Goal: Task Accomplishment & Management: Manage account settings

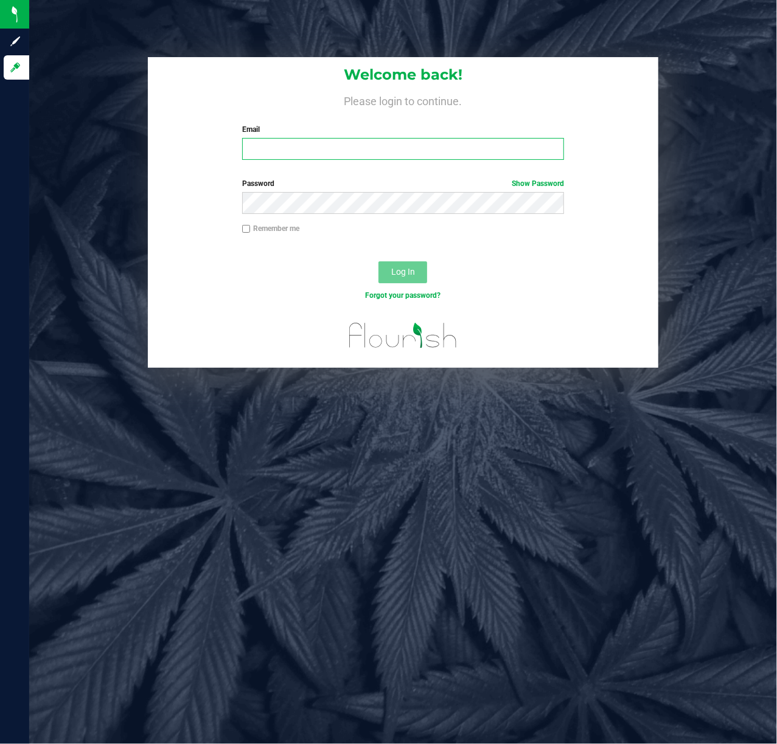
click at [298, 139] on input "Email" at bounding box center [403, 149] width 322 height 22
type input "[EMAIL_ADDRESS][DOMAIN_NAME]"
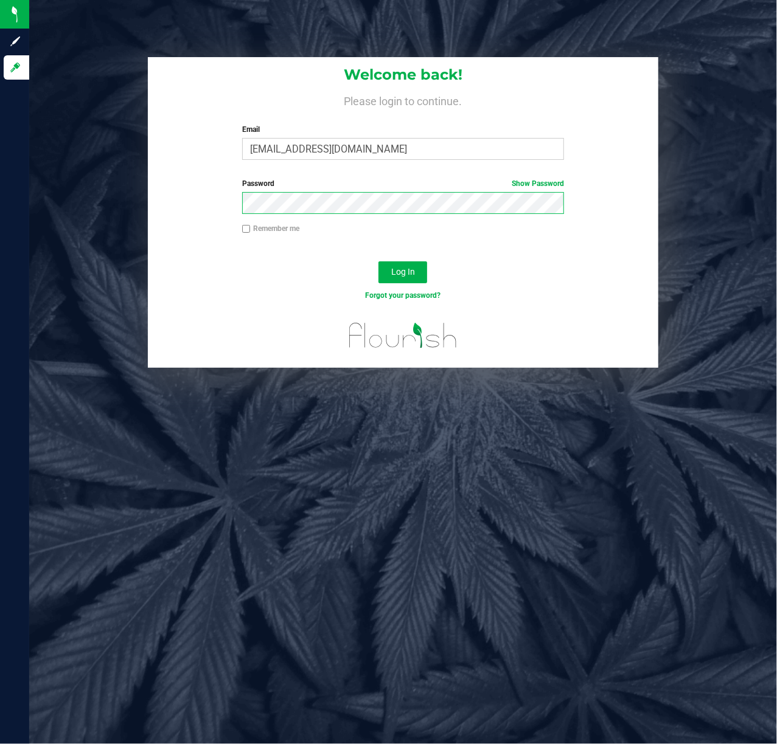
click at [378, 261] on button "Log In" at bounding box center [402, 272] width 49 height 22
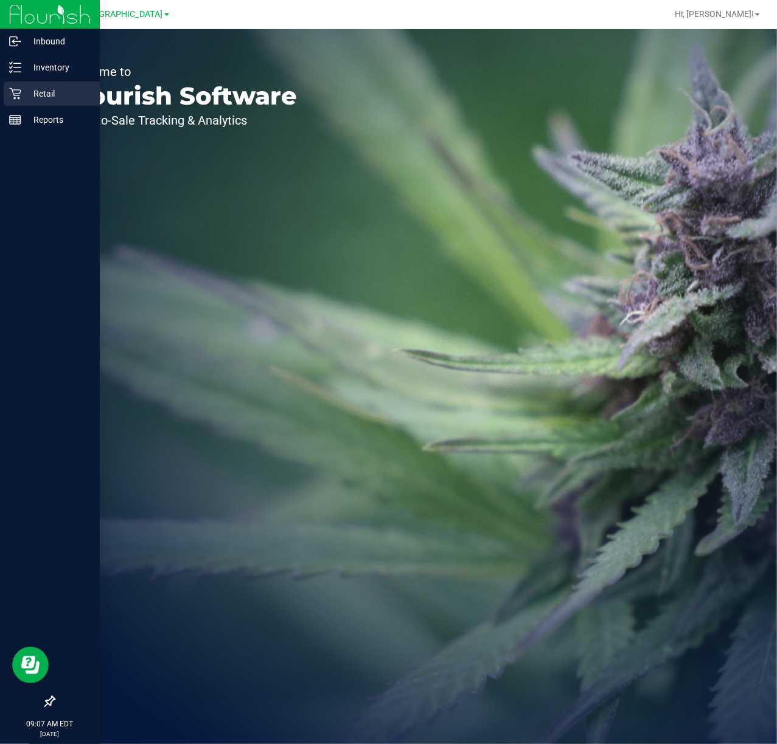
click at [7, 88] on div "Retail" at bounding box center [52, 93] width 96 height 24
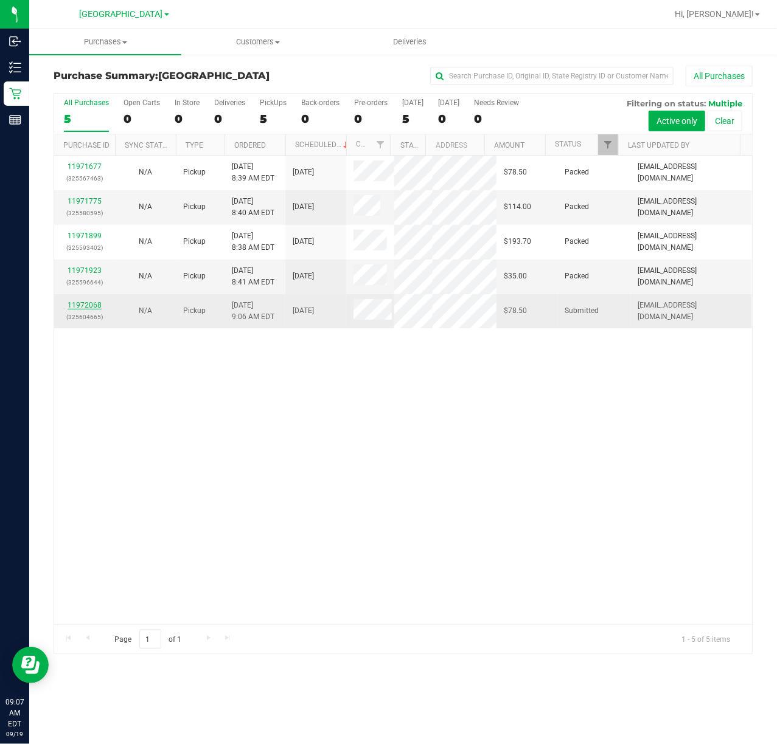
click at [69, 310] on link "11972068" at bounding box center [84, 305] width 34 height 9
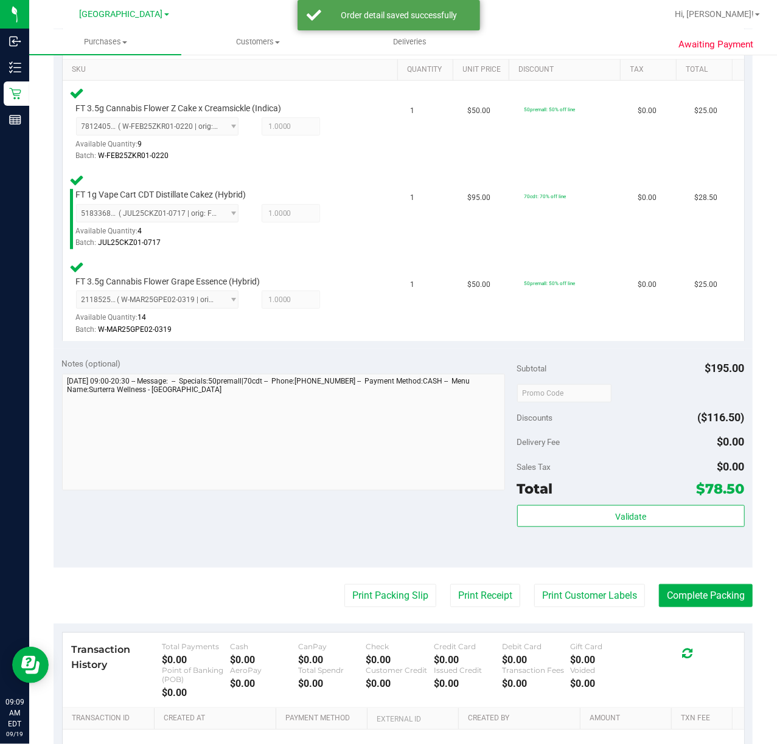
scroll to position [450, 0]
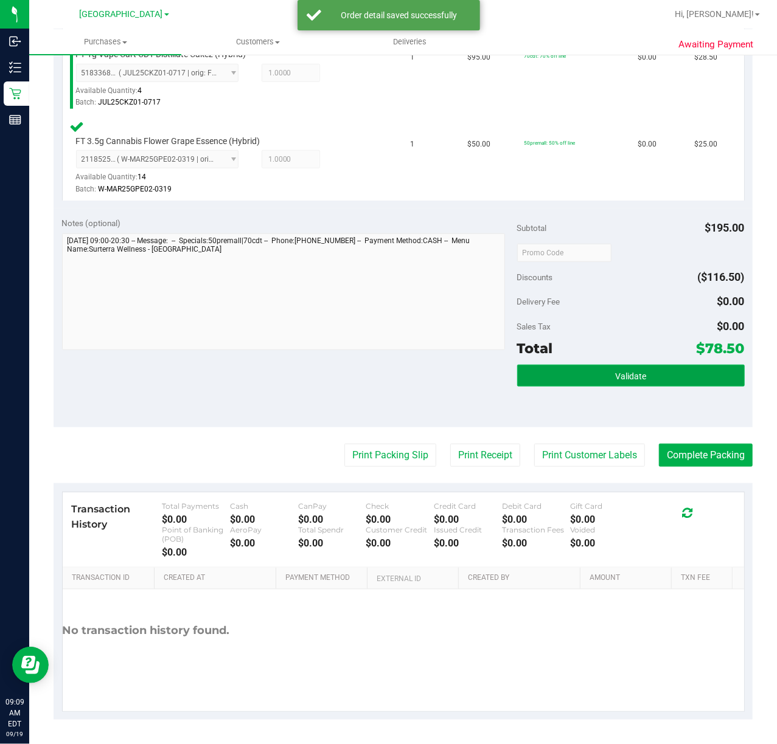
click at [585, 373] on button "Validate" at bounding box center [630, 376] width 227 height 22
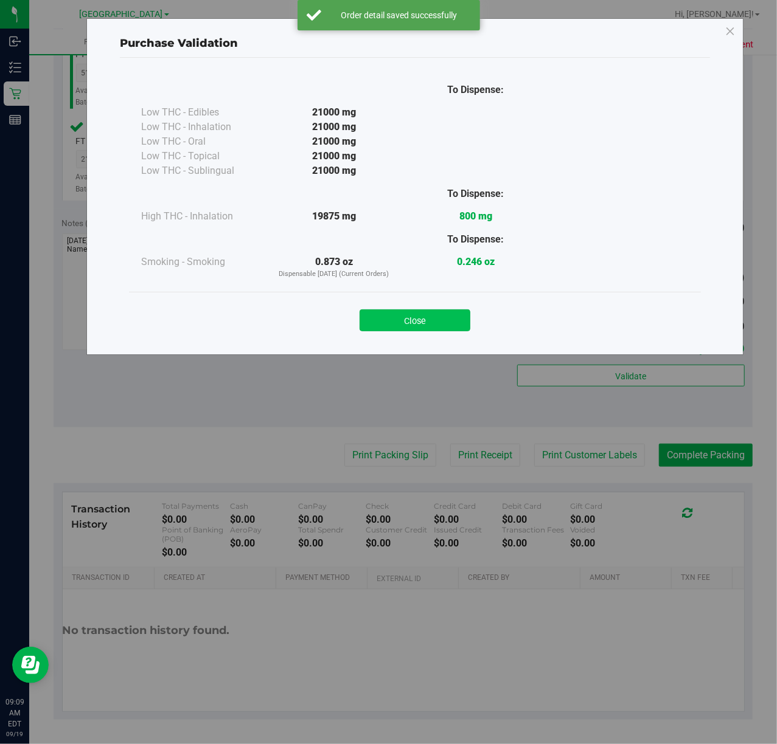
click at [412, 319] on button "Close" at bounding box center [414, 321] width 111 height 22
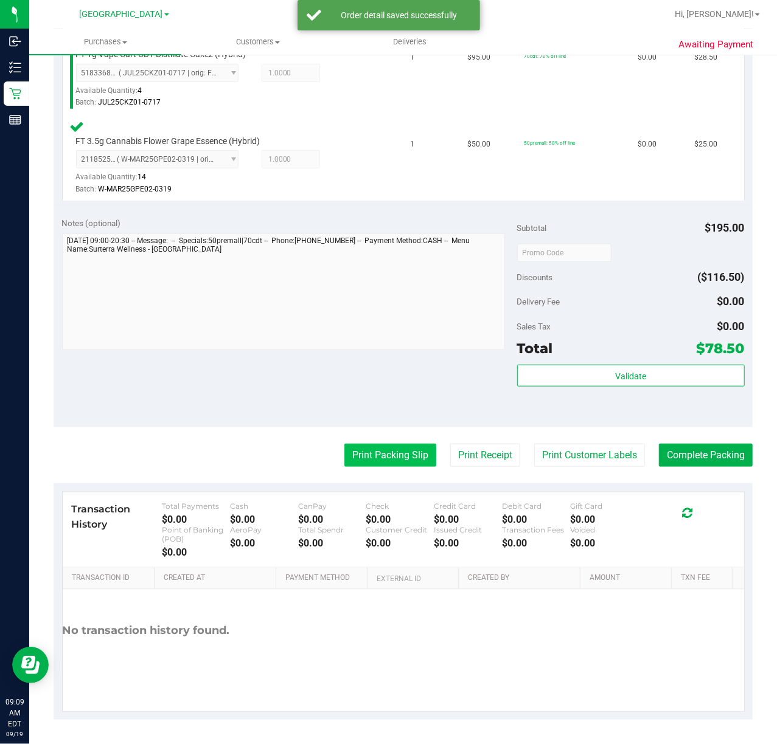
click at [390, 454] on button "Print Packing Slip" at bounding box center [390, 455] width 92 height 23
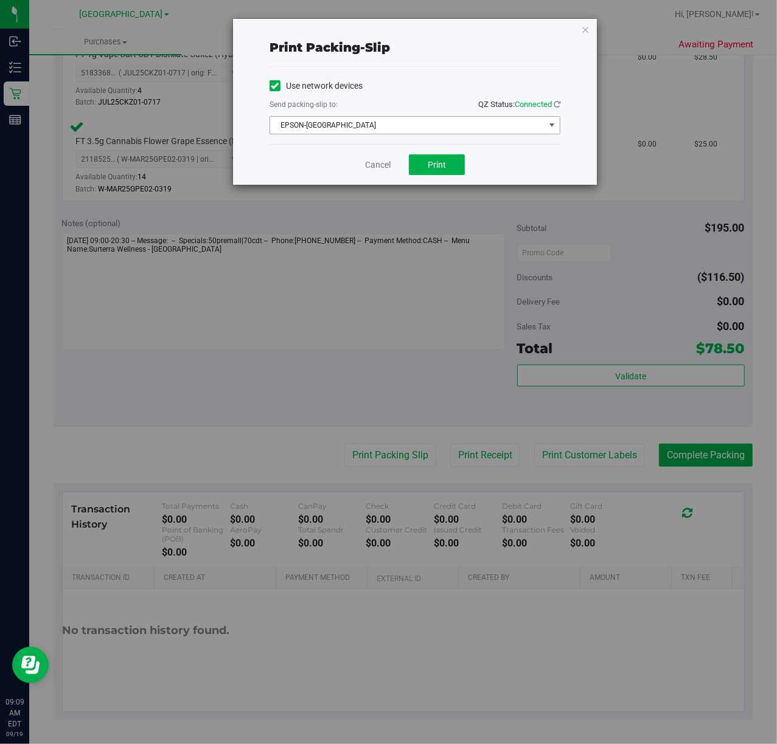
click at [423, 128] on span "EPSON-CYPRUS" at bounding box center [407, 125] width 274 height 17
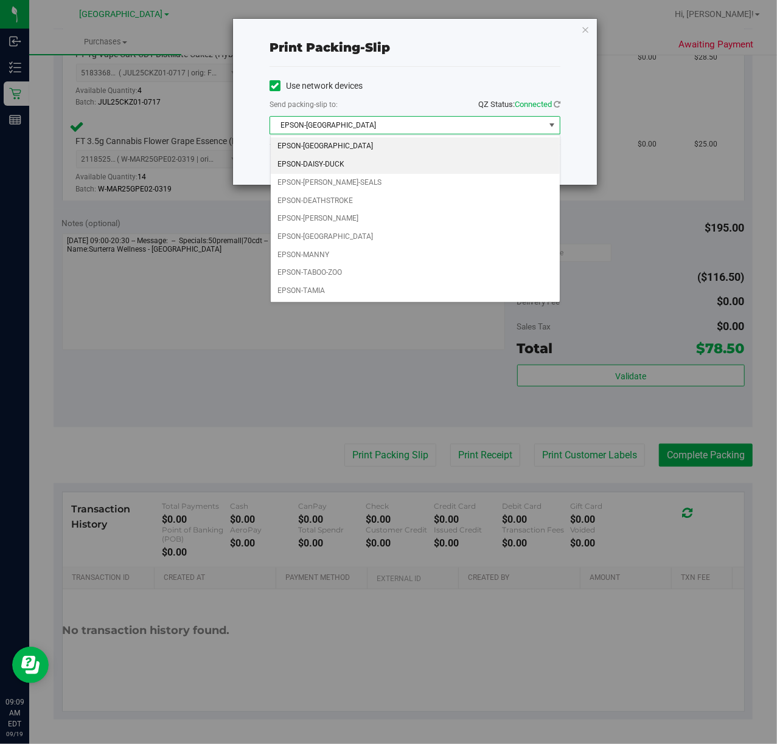
click at [348, 164] on li "EPSON-DAISY-DUCK" at bounding box center [415, 165] width 289 height 18
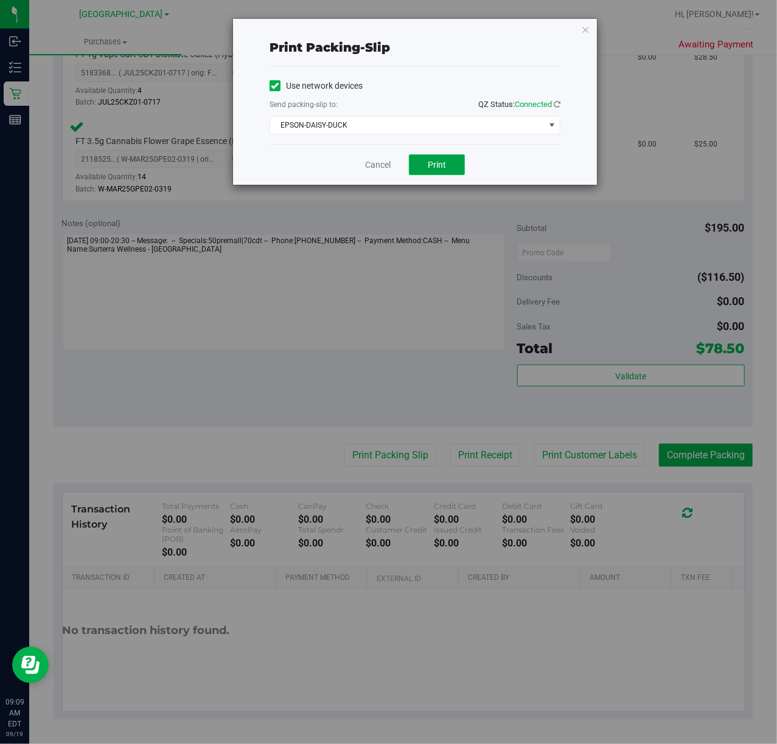
click at [451, 164] on button "Print" at bounding box center [437, 164] width 56 height 21
click at [584, 24] on icon "button" at bounding box center [585, 29] width 9 height 15
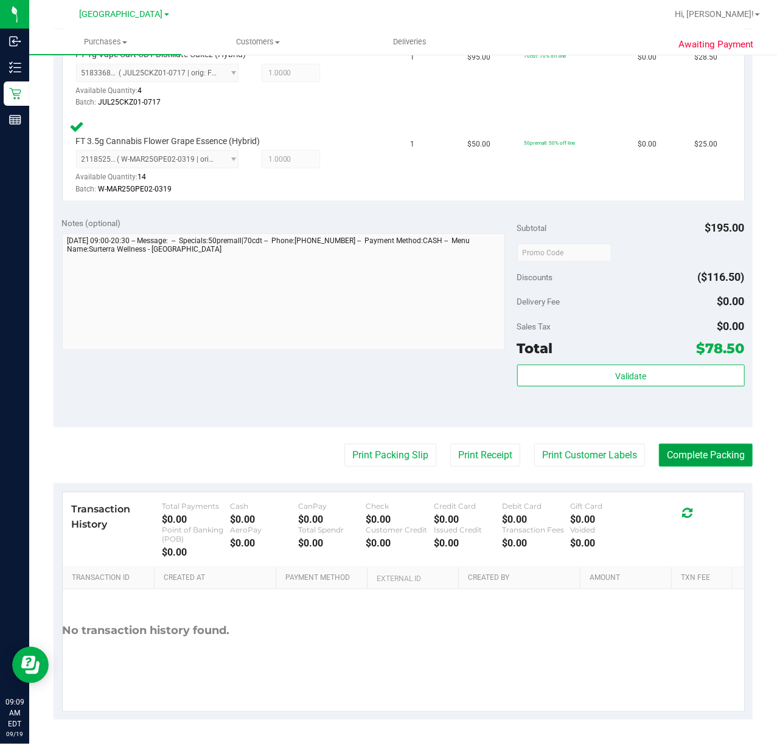
click at [713, 457] on button "Complete Packing" at bounding box center [706, 455] width 94 height 23
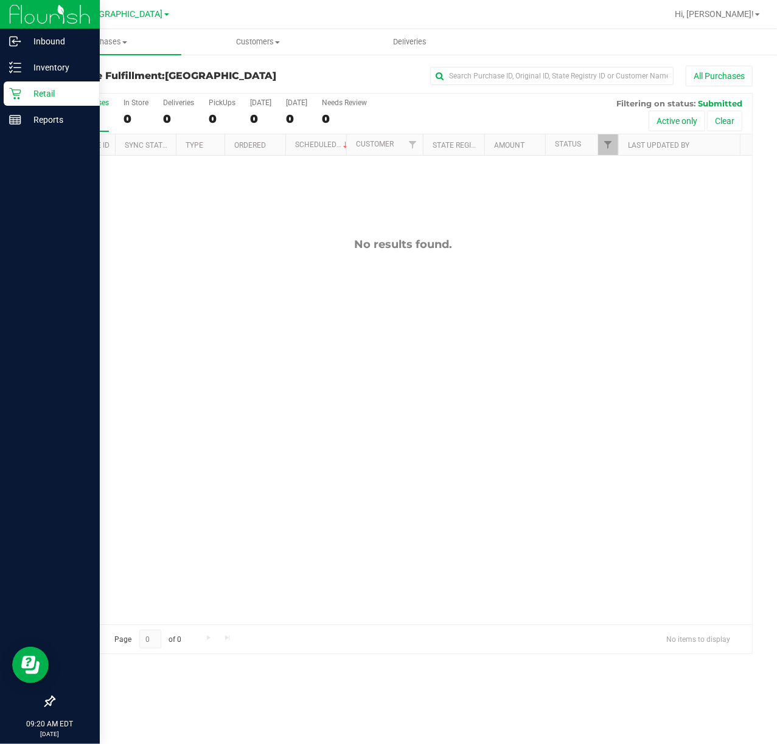
click at [25, 94] on p "Retail" at bounding box center [57, 93] width 73 height 15
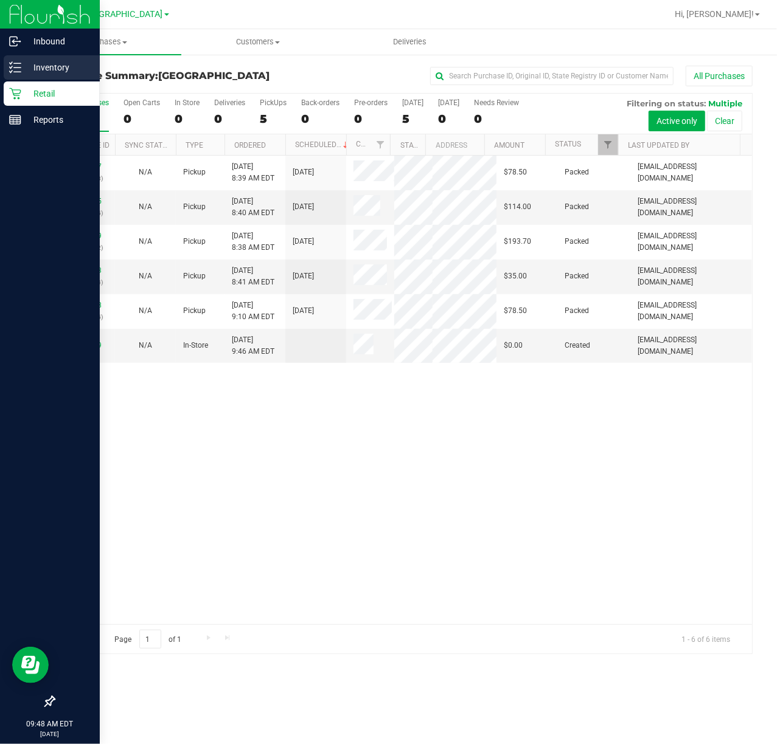
drag, startPoint x: 18, startPoint y: 64, endPoint x: 25, endPoint y: 64, distance: 6.7
click at [18, 64] on icon at bounding box center [15, 67] width 12 height 12
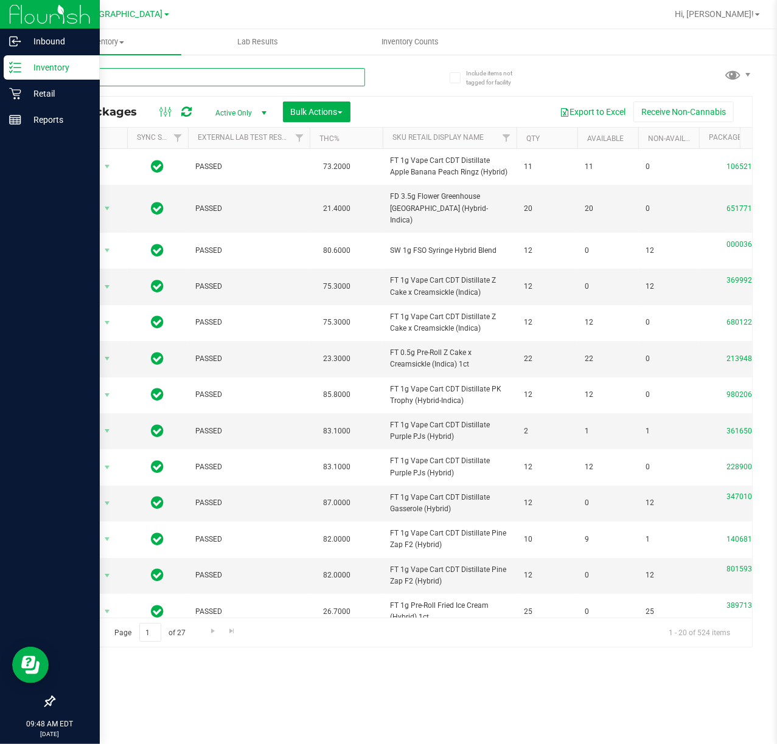
click at [151, 78] on input "text" at bounding box center [209, 77] width 311 height 18
type input "gss"
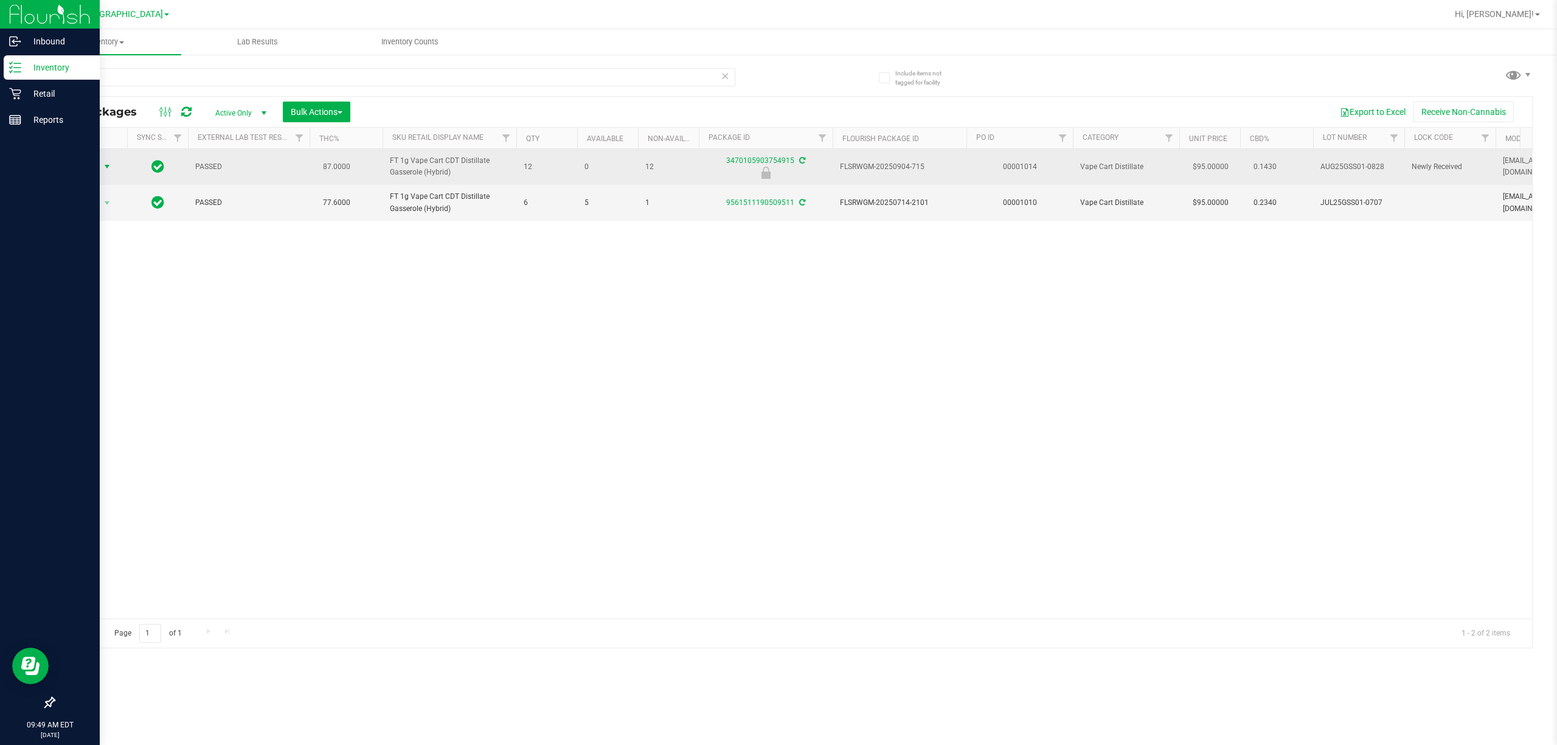
click at [83, 171] on span "Action" at bounding box center [82, 166] width 33 height 17
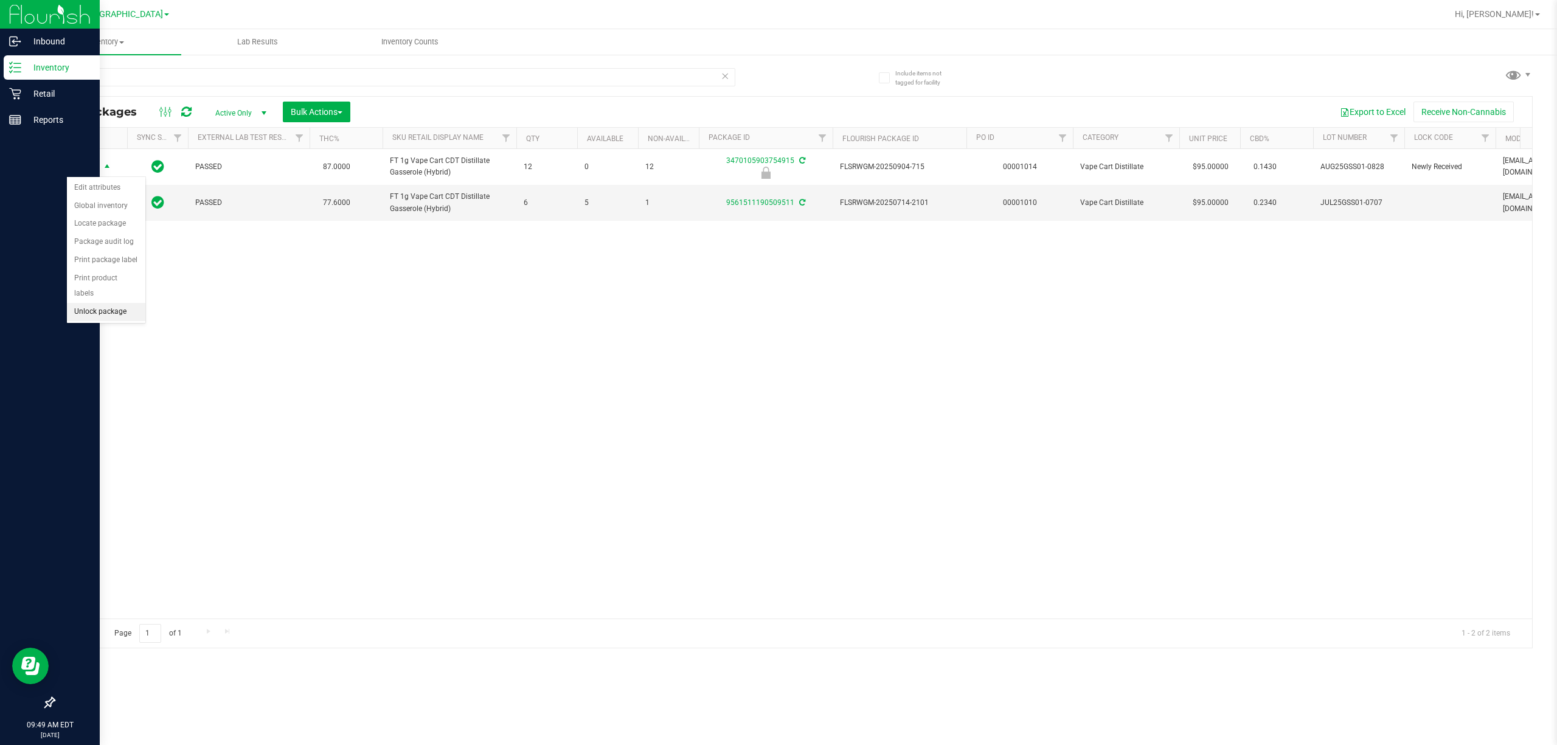
click at [95, 319] on li "Unlock package" at bounding box center [106, 312] width 78 height 18
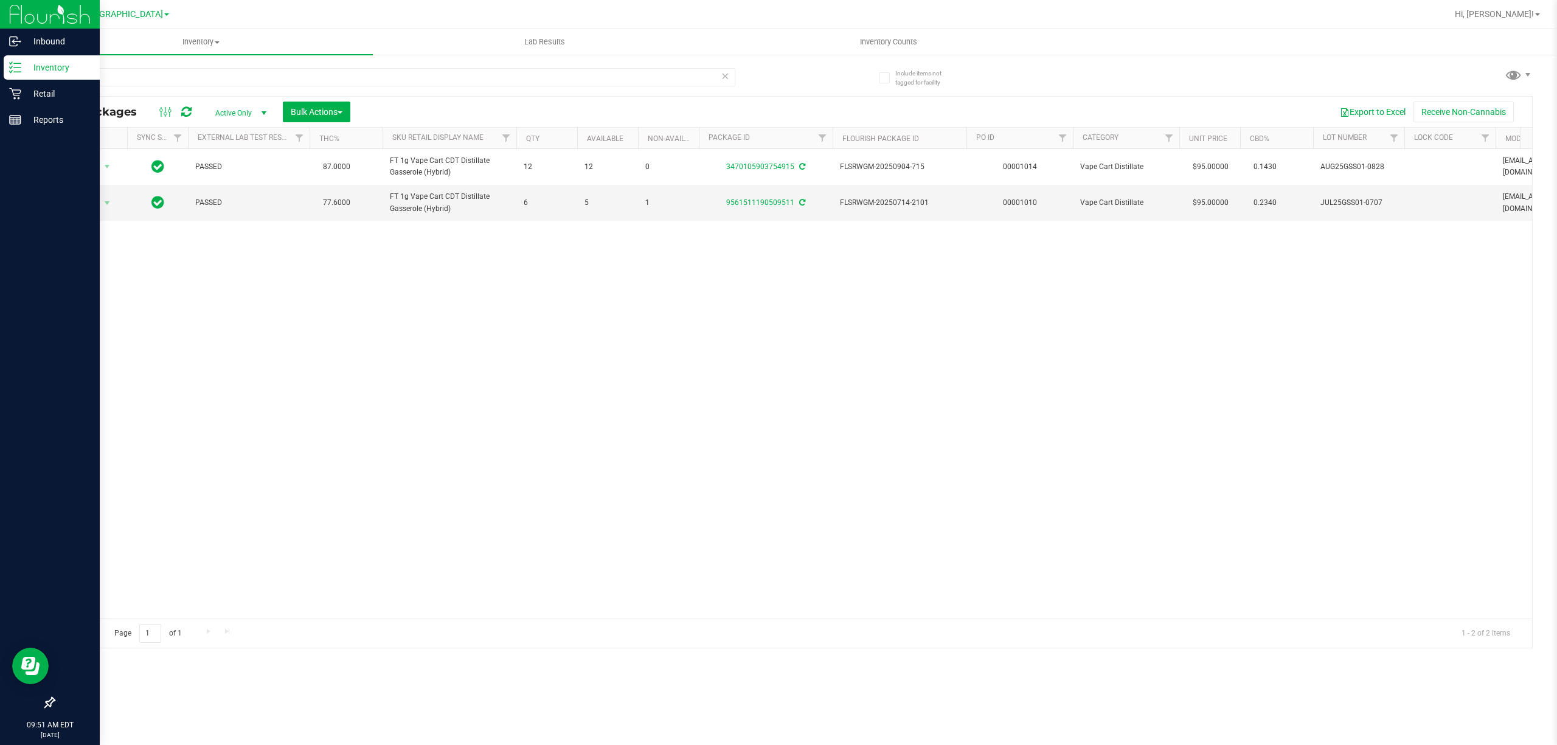
click at [776, 541] on div "Action Action Create package Edit attributes Global inventory Locate package Lo…" at bounding box center [793, 383] width 1478 height 469
click at [22, 99] on p "Retail" at bounding box center [57, 93] width 73 height 15
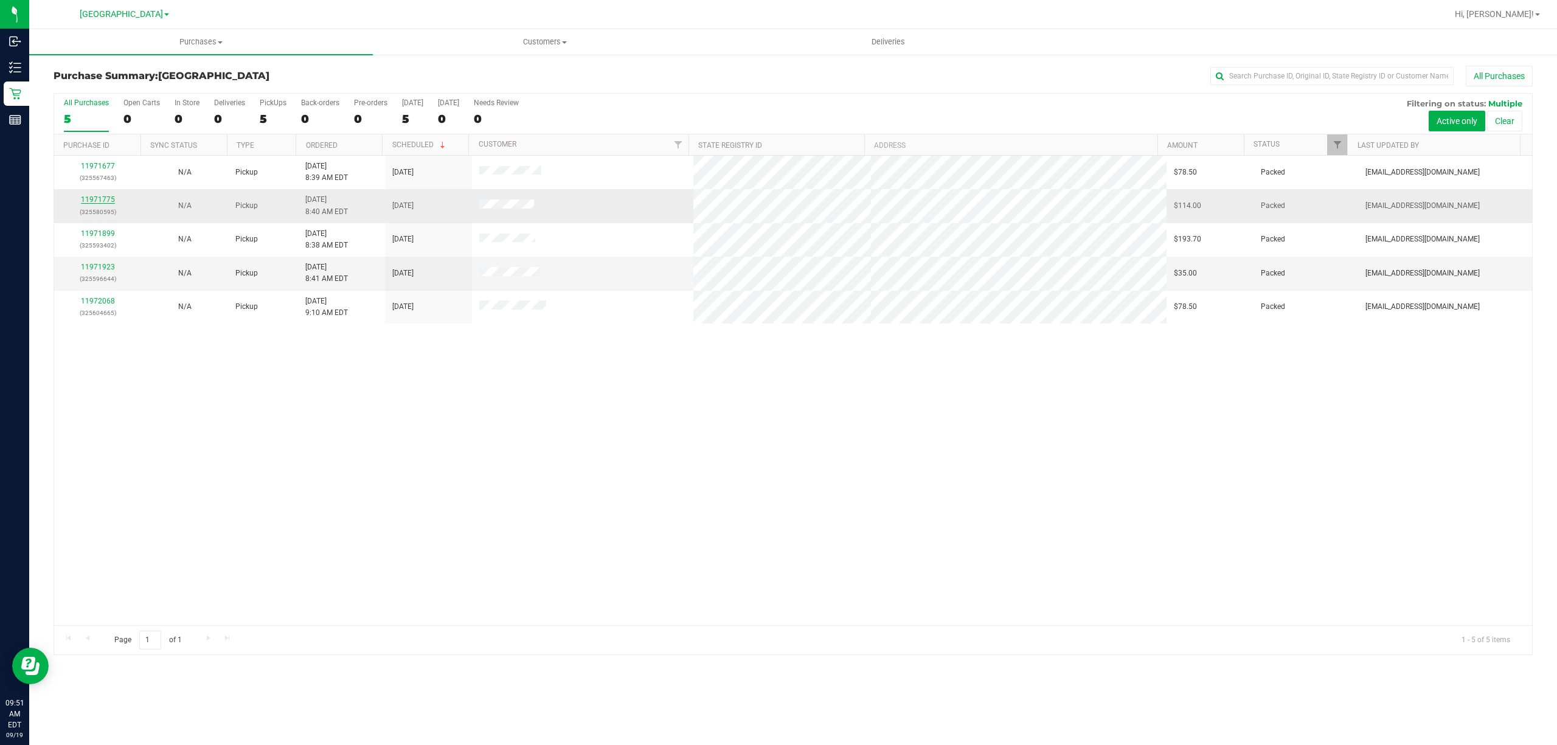
click at [101, 198] on link "11971775" at bounding box center [98, 199] width 34 height 9
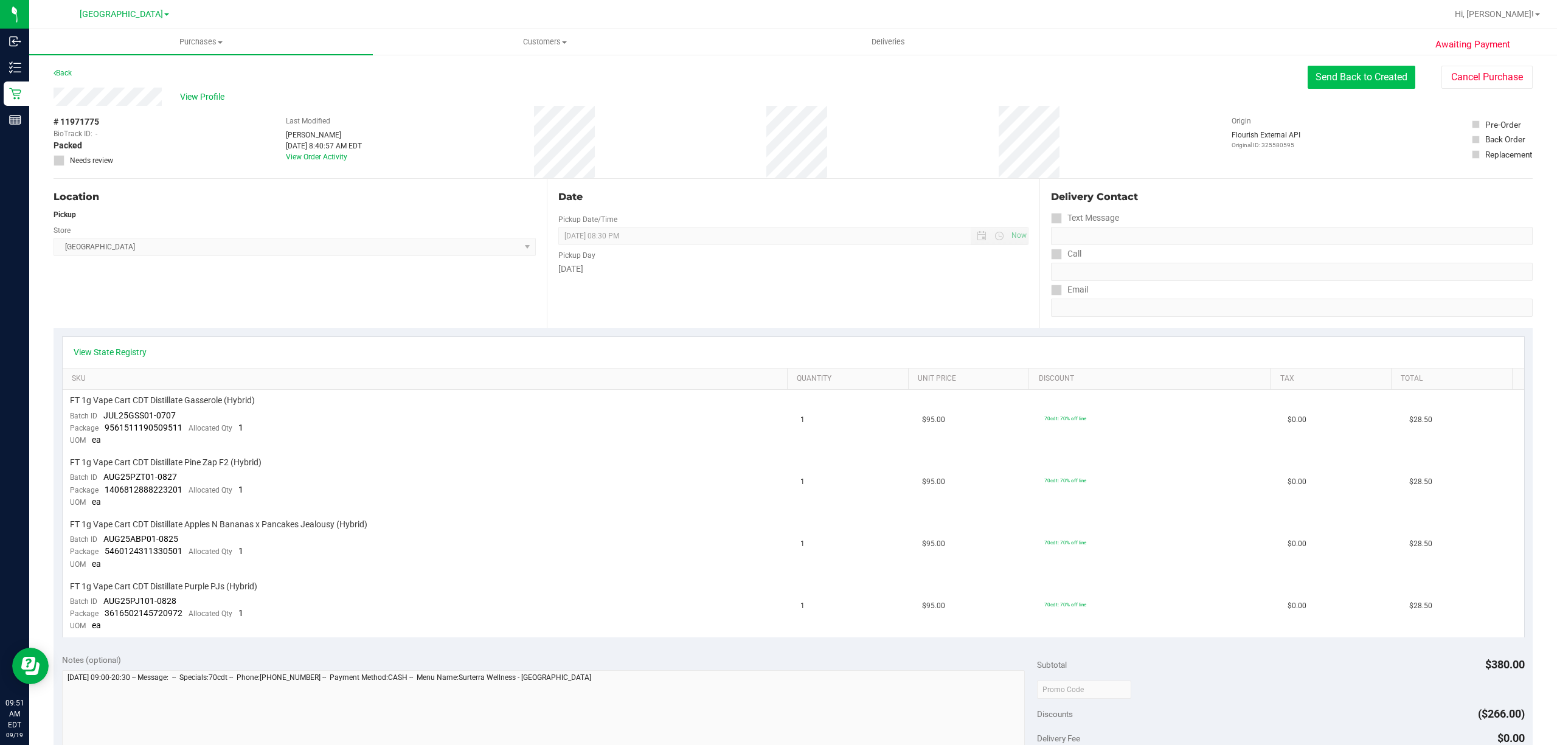
click at [776, 75] on button "Send Back to Created" at bounding box center [1361, 77] width 108 height 23
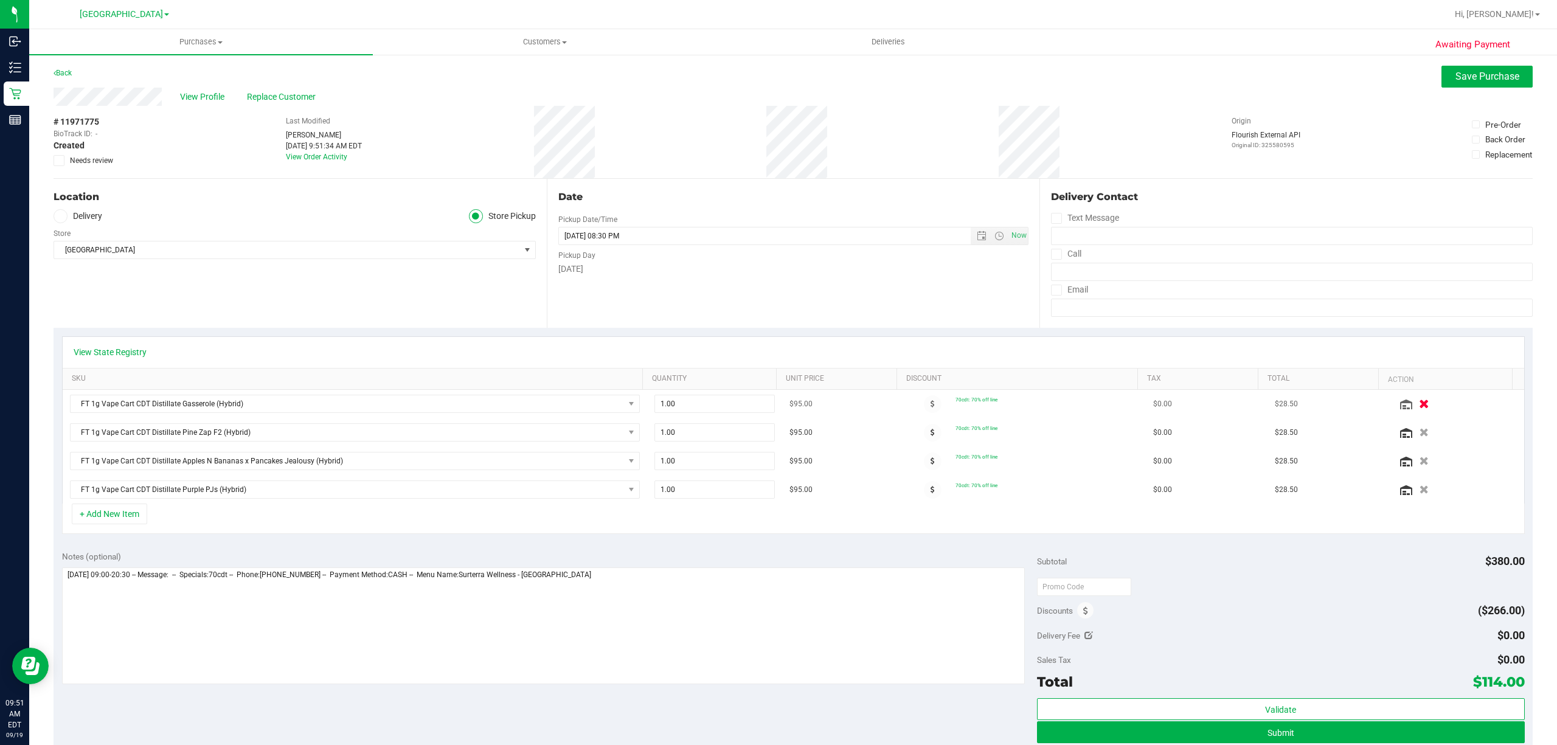
click at [776, 404] on icon "button" at bounding box center [1424, 404] width 10 height 9
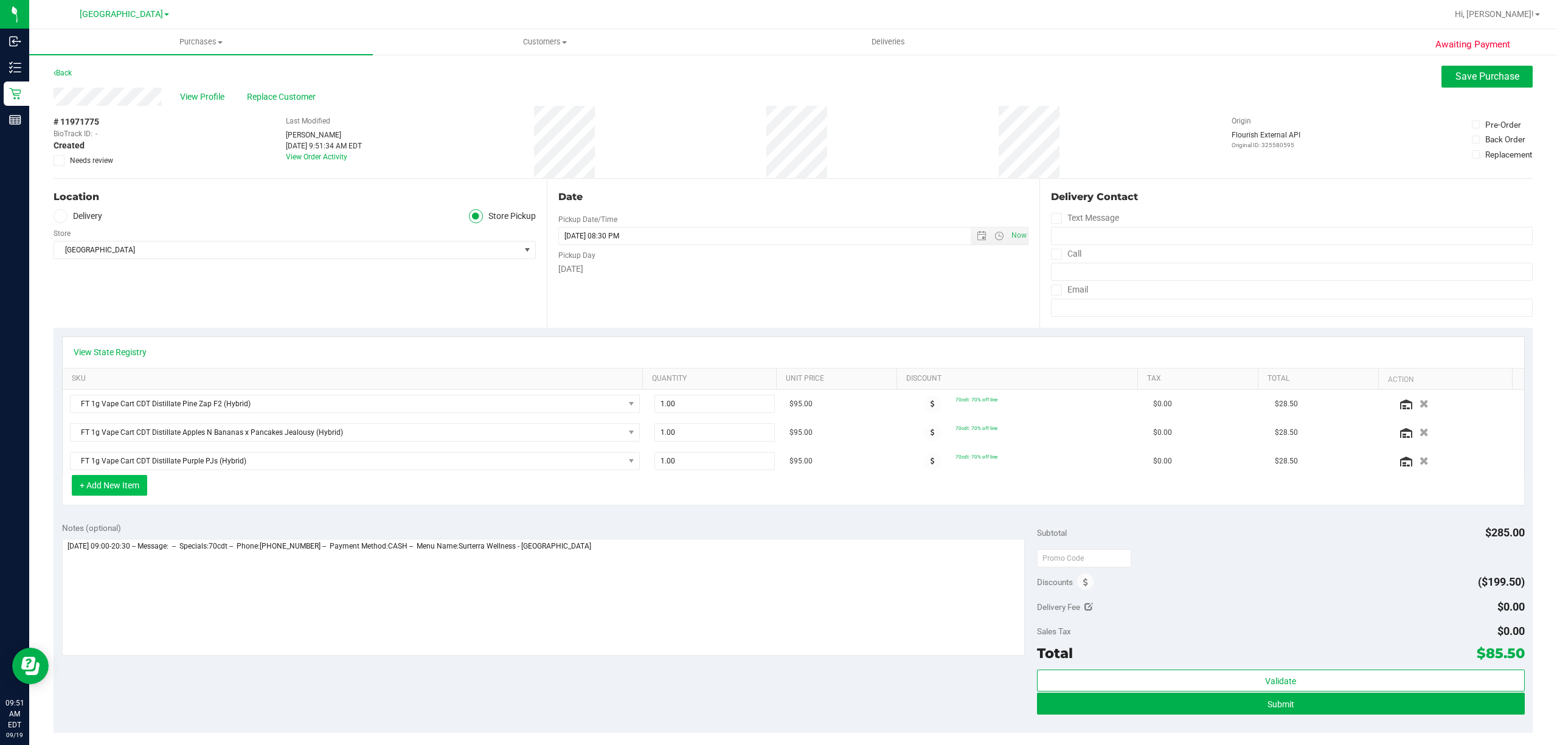
click at [141, 487] on button "+ Add New Item" at bounding box center [109, 485] width 75 height 21
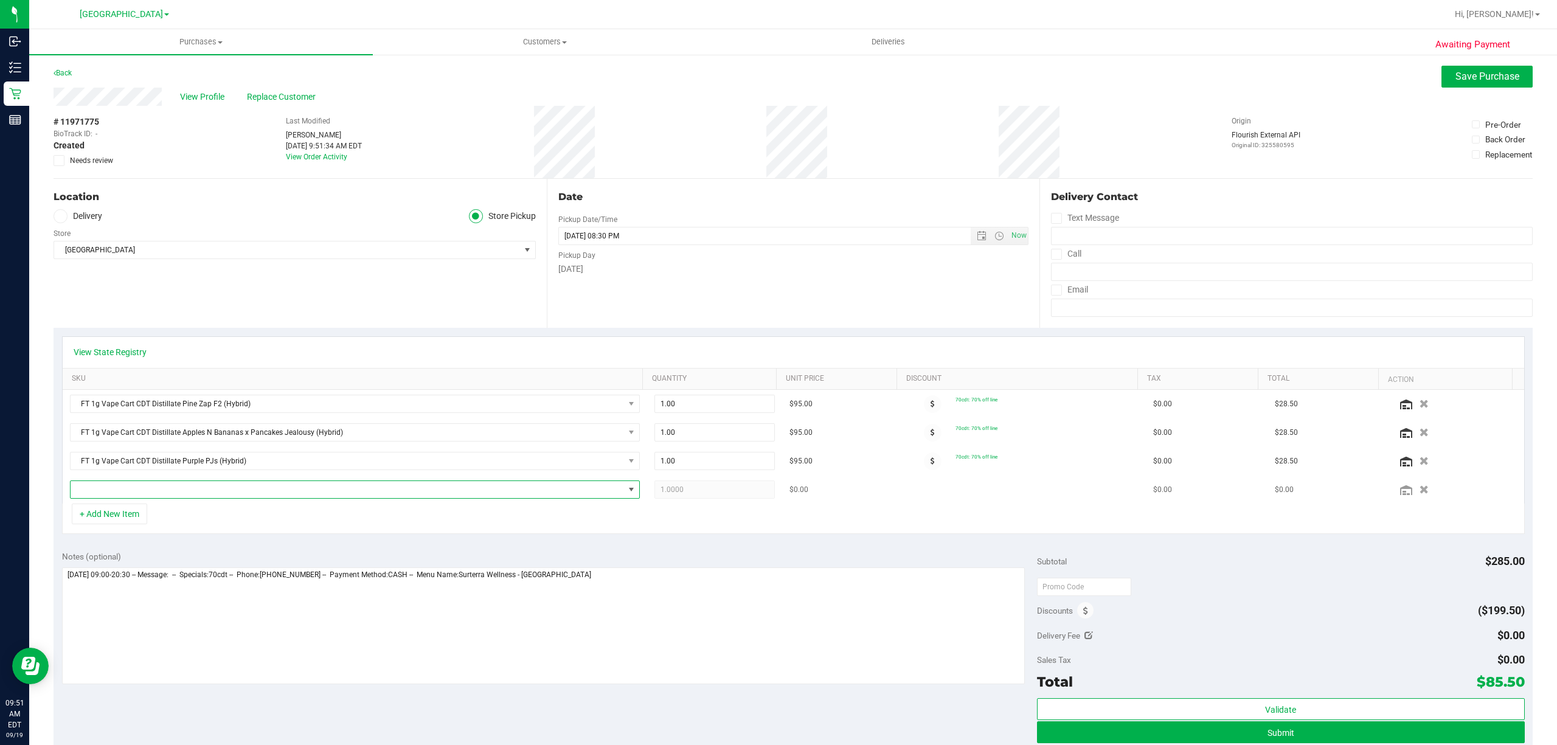
click at [134, 494] on span "NO DATA FOUND" at bounding box center [347, 489] width 553 height 17
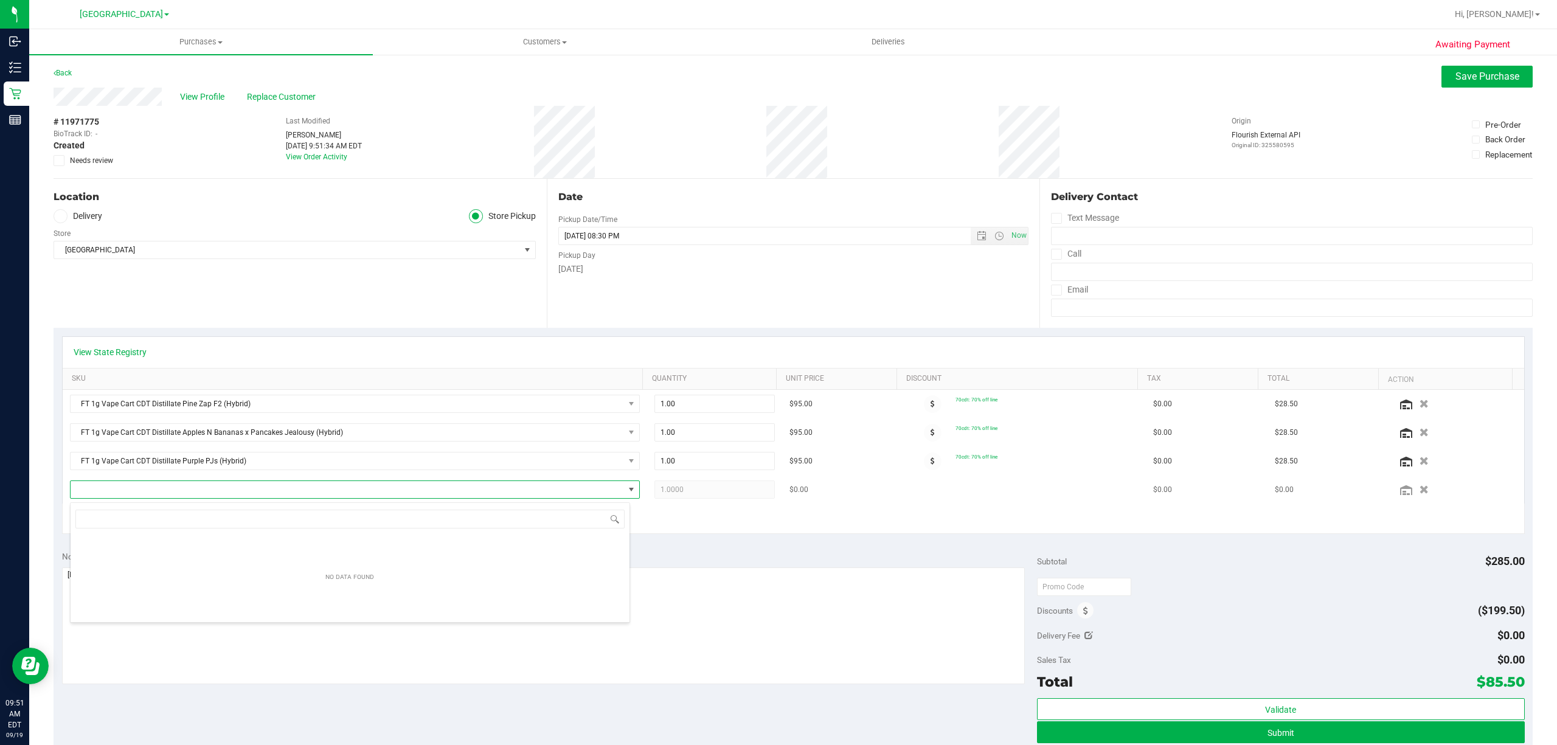
scroll to position [18, 559]
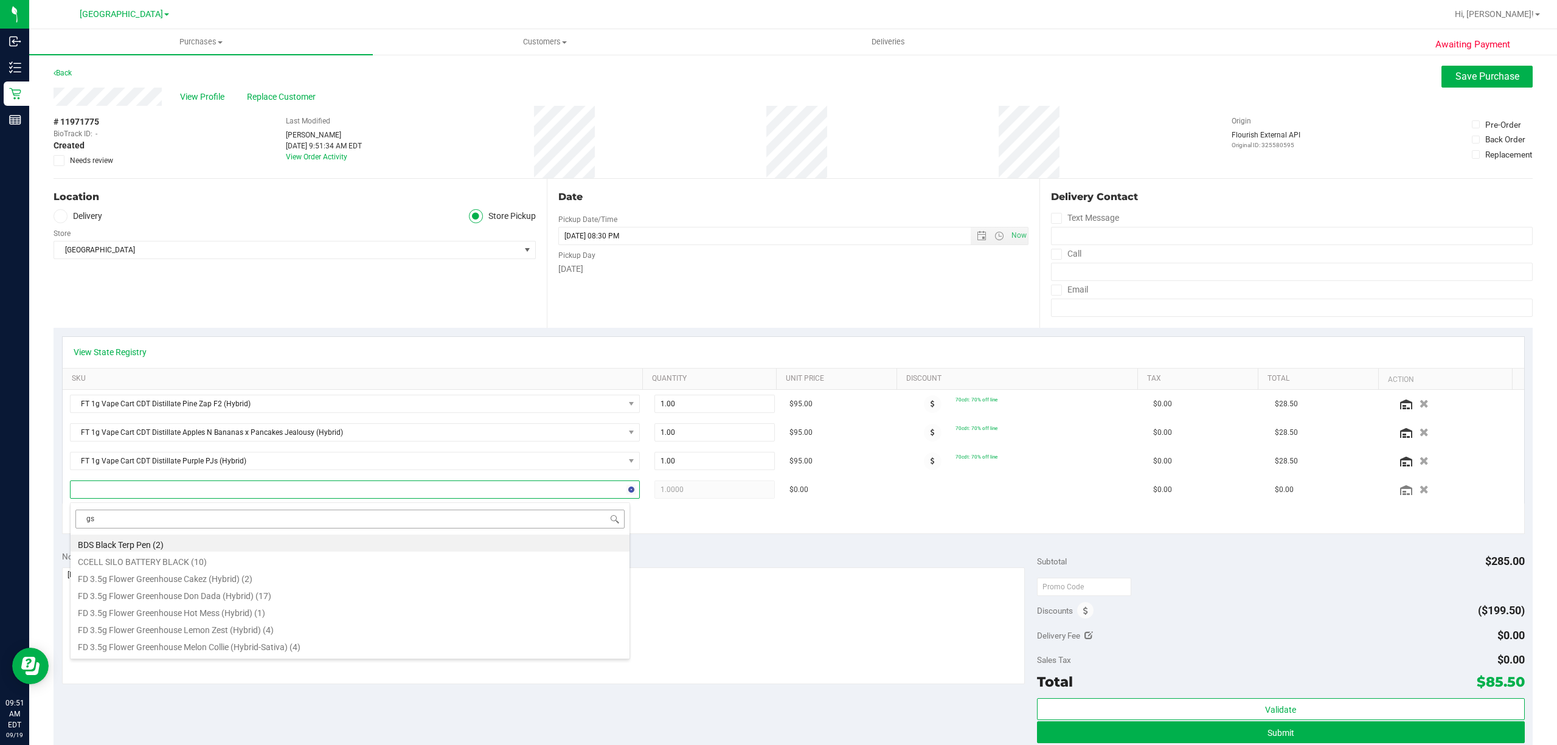
type input "gss"
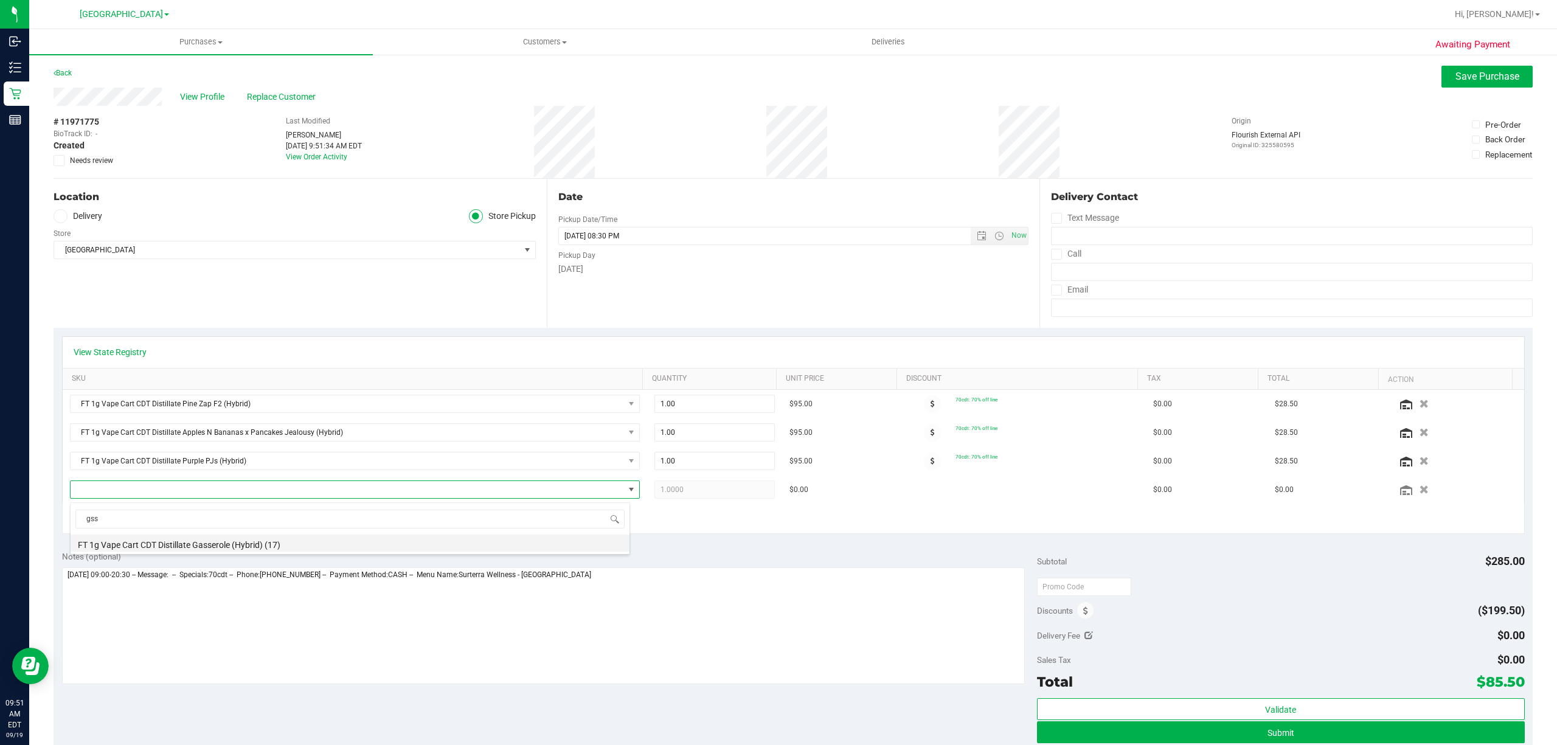
click at [202, 545] on li "FT 1g Vape Cart CDT Distillate Gasserole (Hybrid) (17)" at bounding box center [350, 543] width 559 height 17
click at [313, 528] on div "+ Add New Item" at bounding box center [793, 519] width 1462 height 30
click at [776, 80] on span "Save Purchase" at bounding box center [1487, 77] width 64 height 12
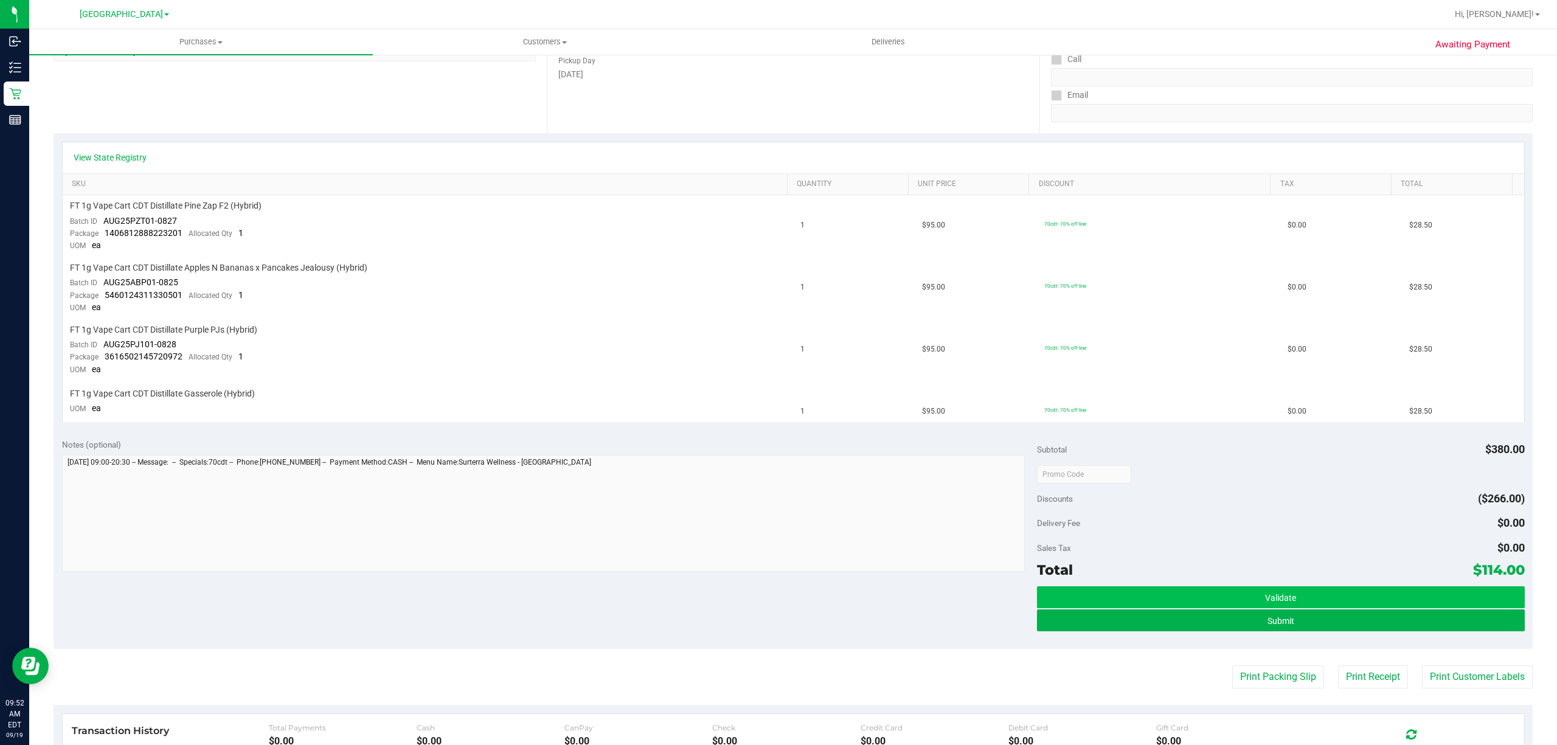
scroll to position [403, 0]
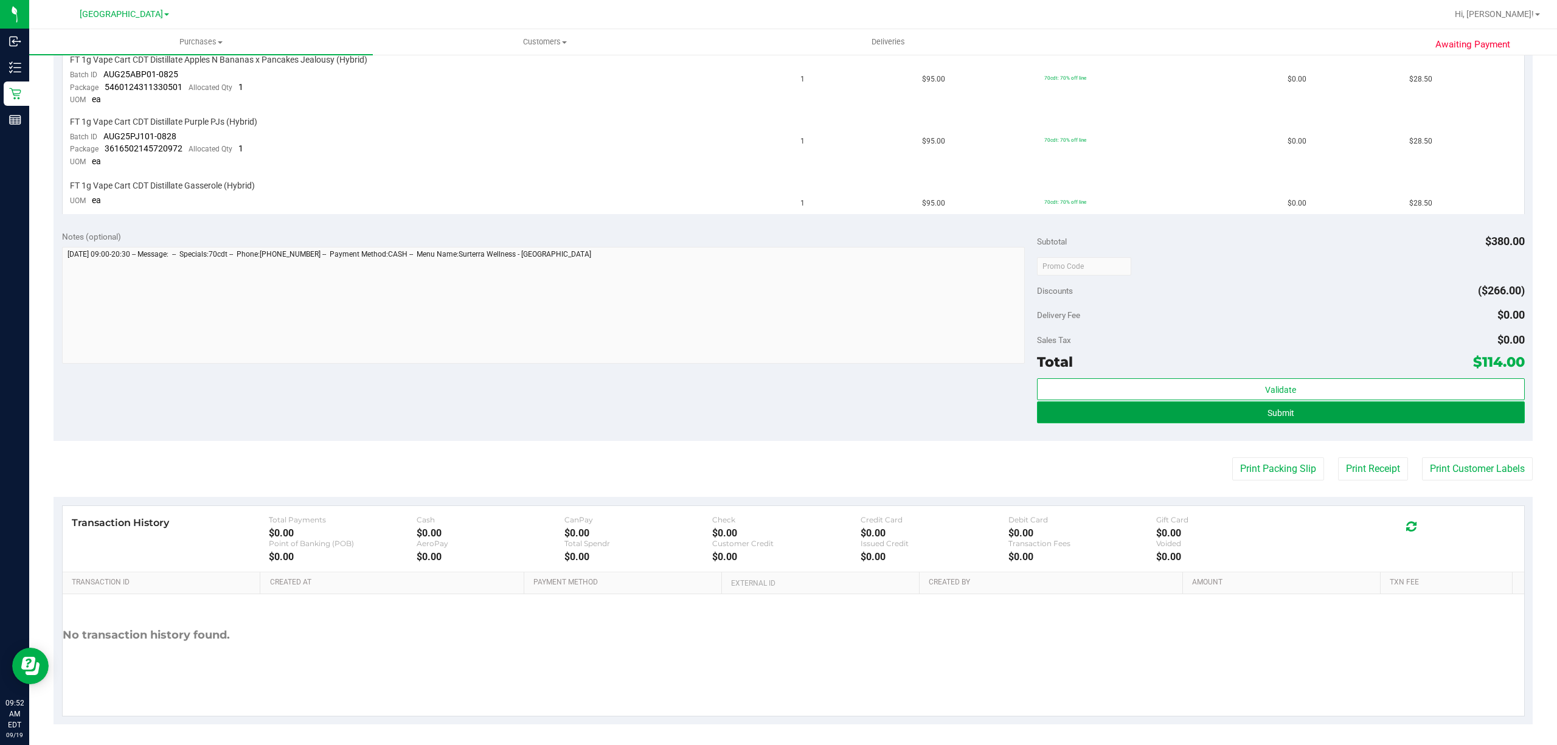
click at [776, 416] on button "Submit" at bounding box center [1281, 412] width 488 height 22
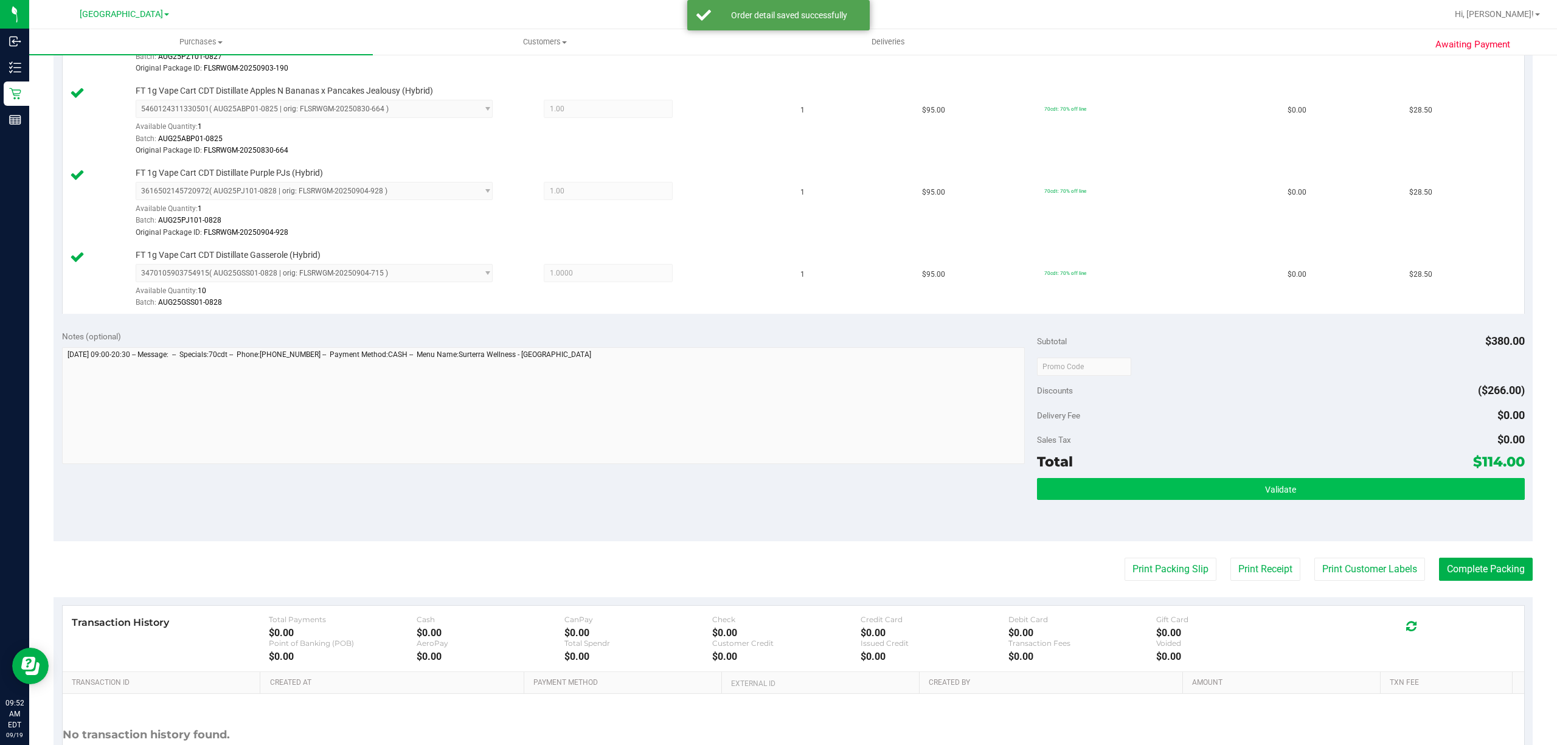
scroll to position [486, 0]
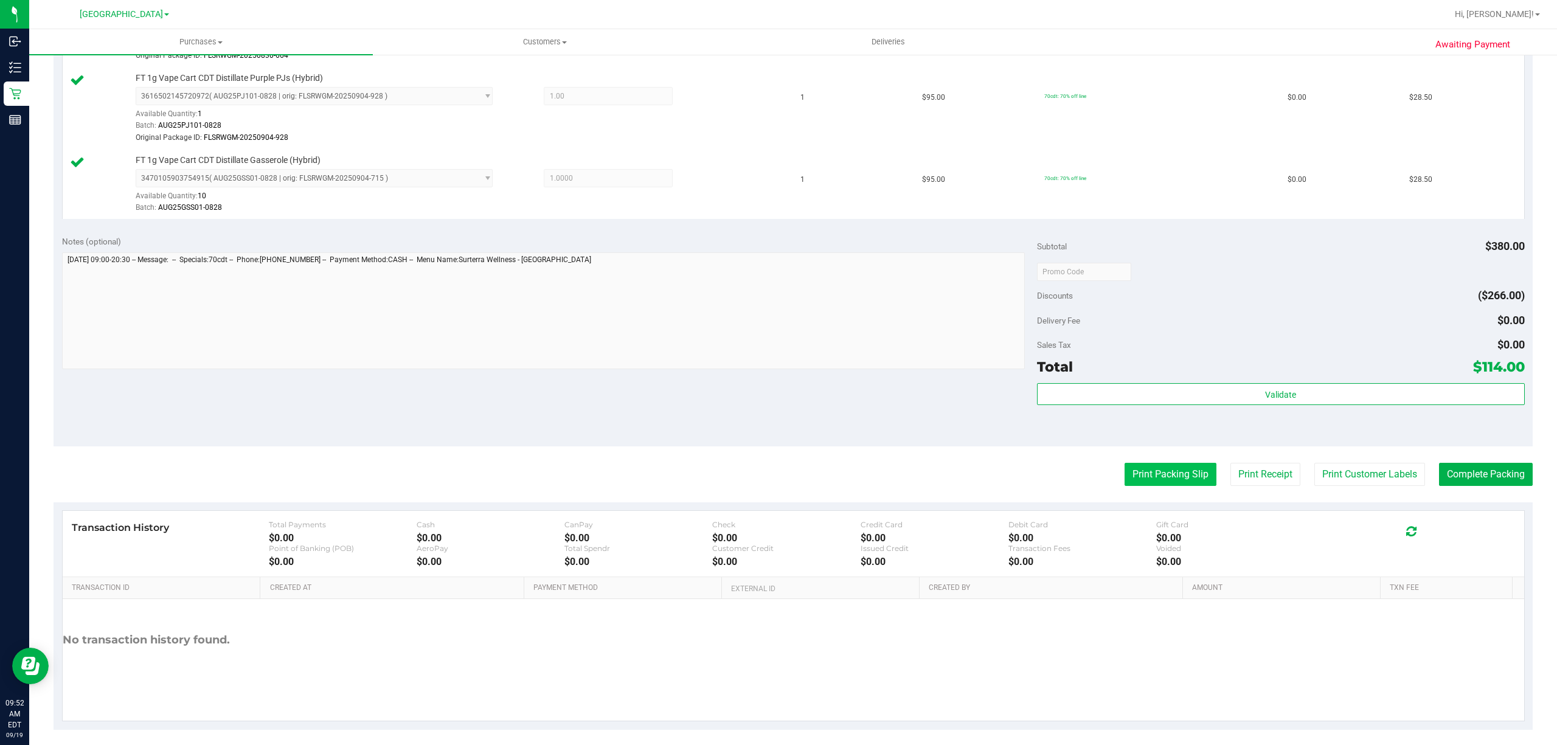
click at [776, 484] on button "Print Packing Slip" at bounding box center [1170, 474] width 92 height 23
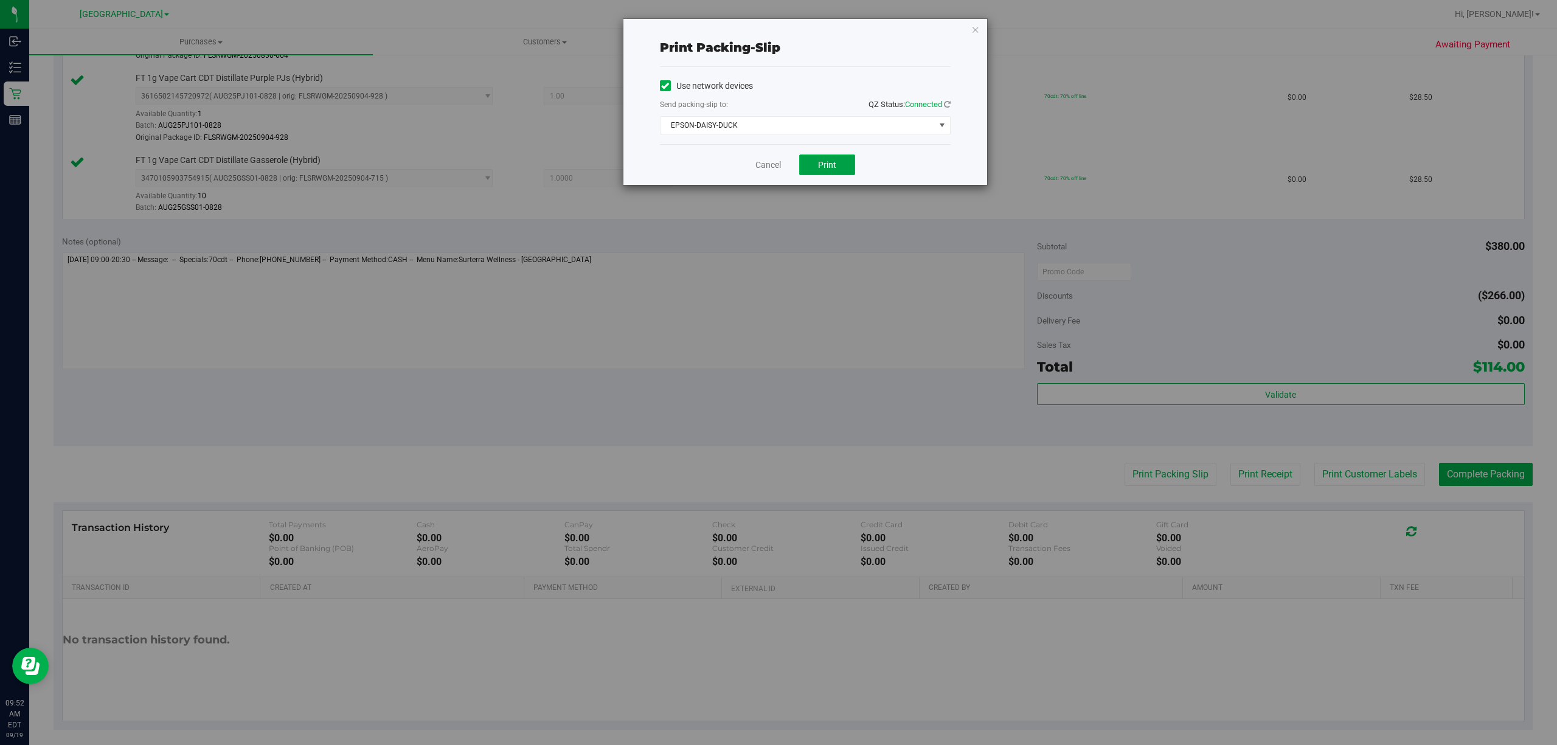
click at [776, 170] on span "Print" at bounding box center [827, 165] width 18 height 10
click at [776, 25] on icon "button" at bounding box center [975, 29] width 9 height 15
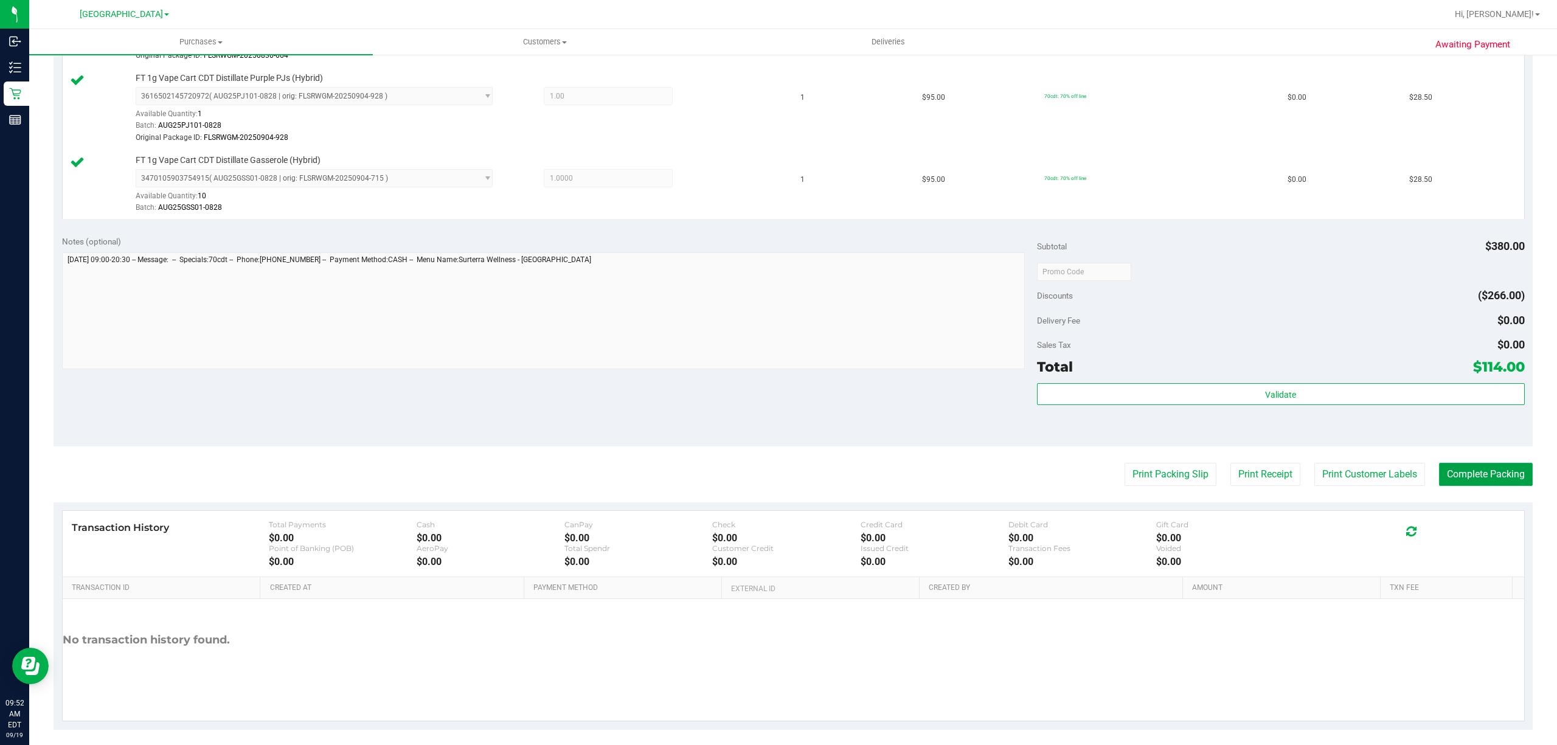
click at [776, 477] on button "Complete Packing" at bounding box center [1486, 474] width 94 height 23
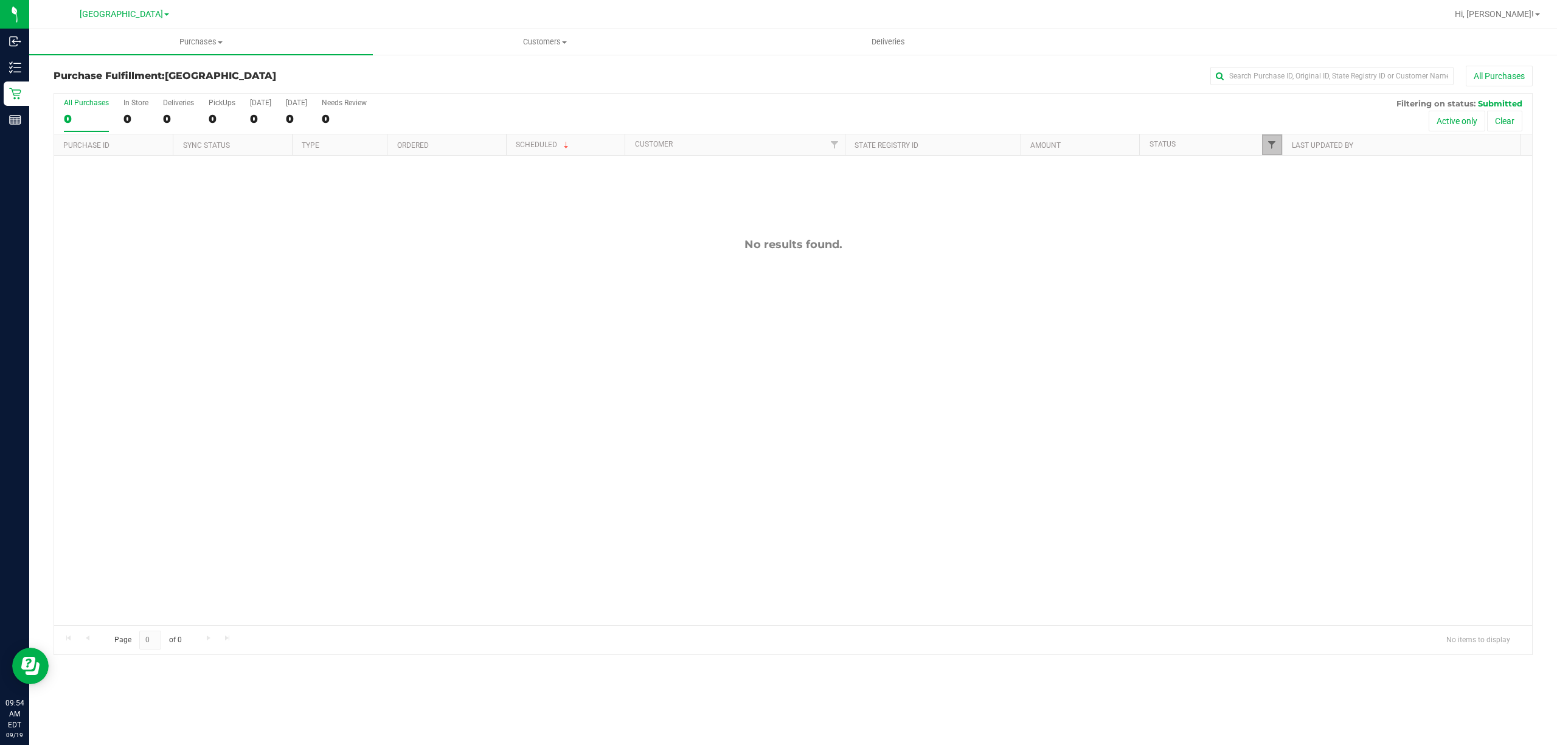
click at [776, 148] on span "Filter" at bounding box center [1272, 145] width 10 height 10
click at [776, 277] on input "Packed" at bounding box center [1277, 279] width 8 height 8
checkbox input "true"
click at [776, 365] on button "Filter" at bounding box center [1297, 358] width 58 height 27
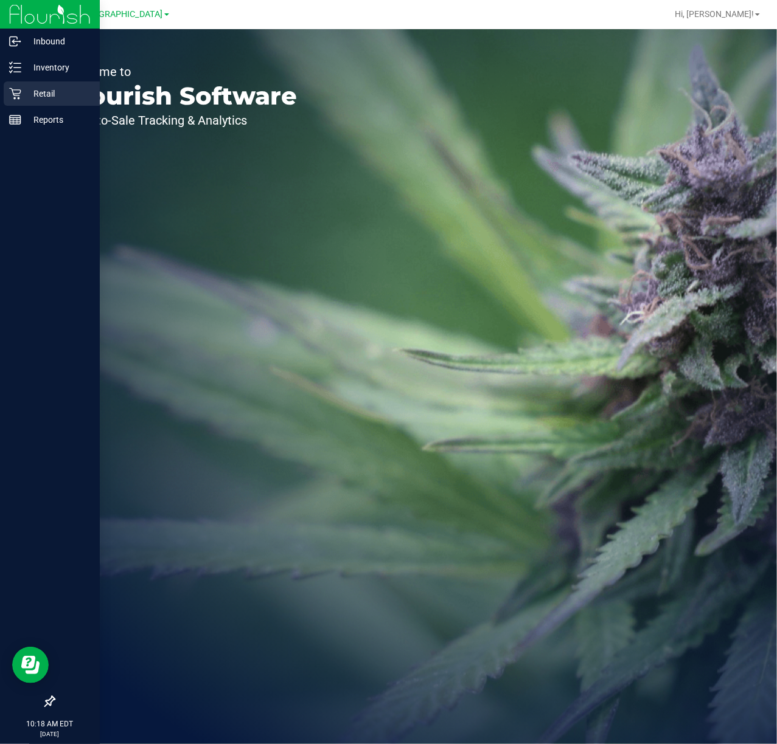
click at [26, 95] on p "Retail" at bounding box center [57, 93] width 73 height 15
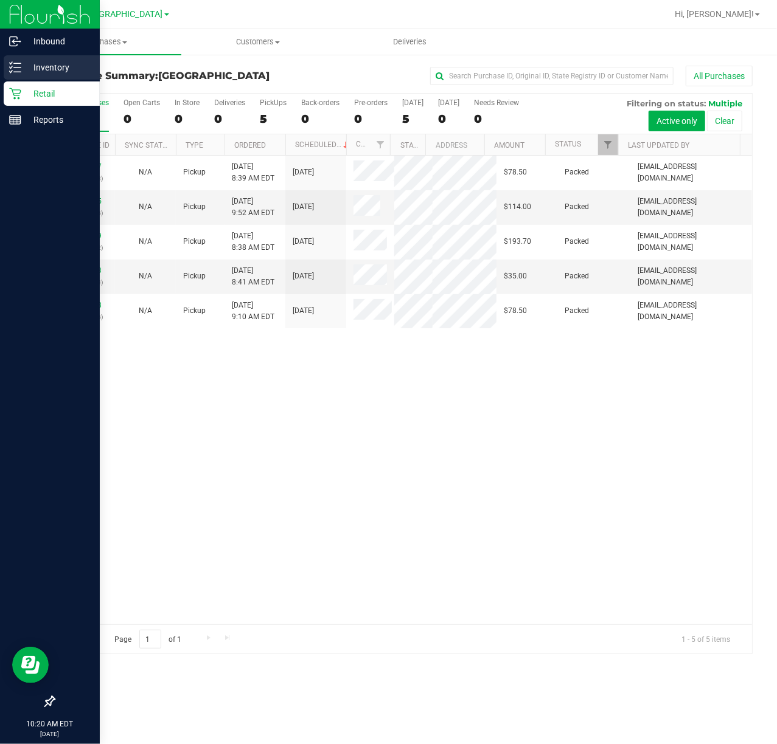
click at [51, 61] on p "Inventory" at bounding box center [57, 67] width 73 height 15
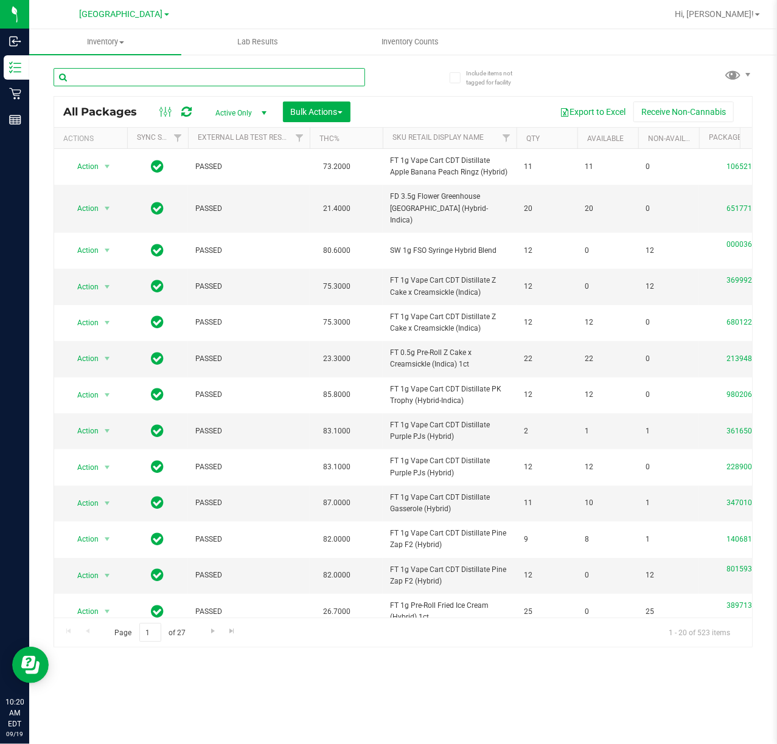
click at [109, 78] on input "text" at bounding box center [209, 77] width 311 height 18
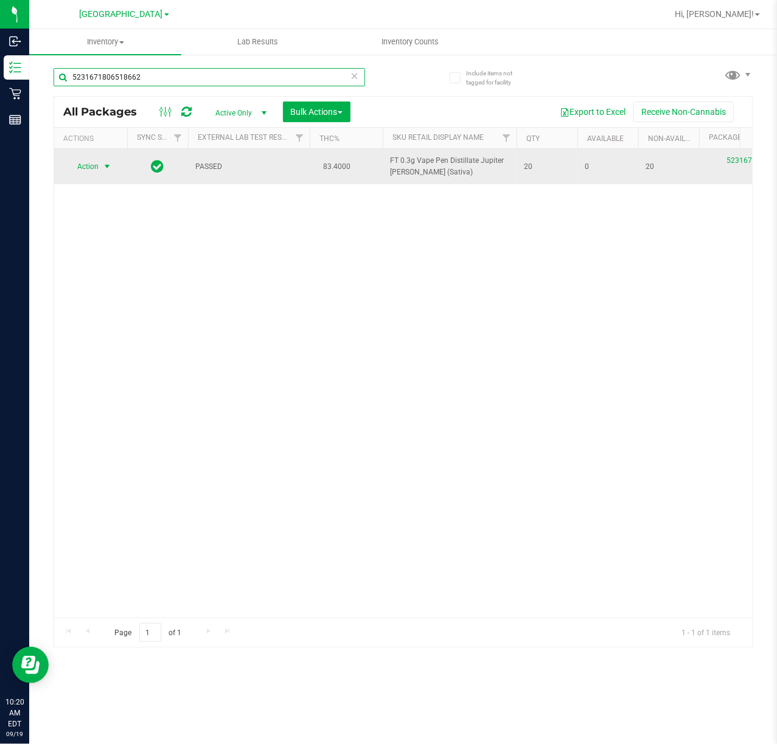
type input "5231671806518662"
click at [91, 168] on span "Action" at bounding box center [82, 166] width 33 height 17
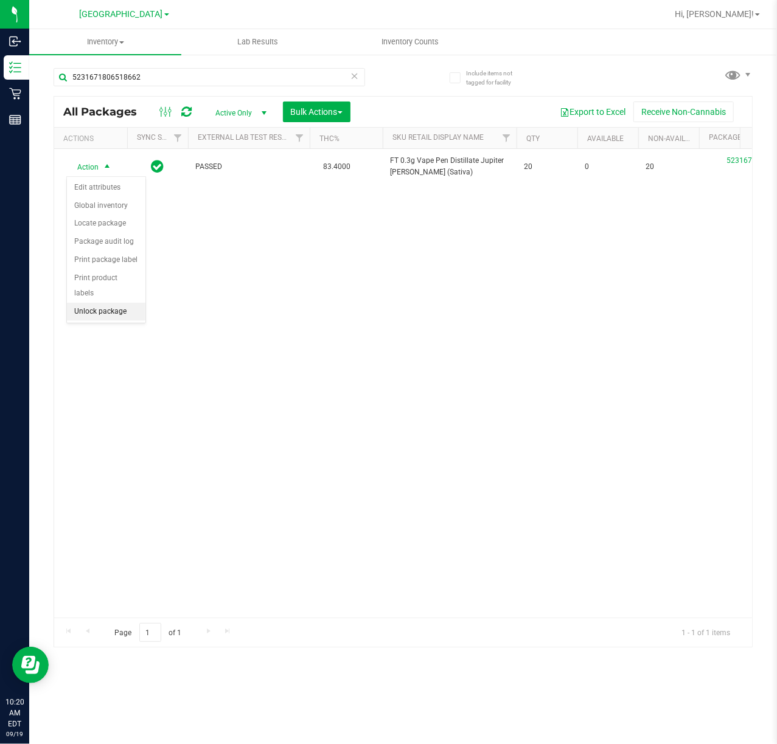
click at [89, 315] on li "Unlock package" at bounding box center [106, 312] width 78 height 18
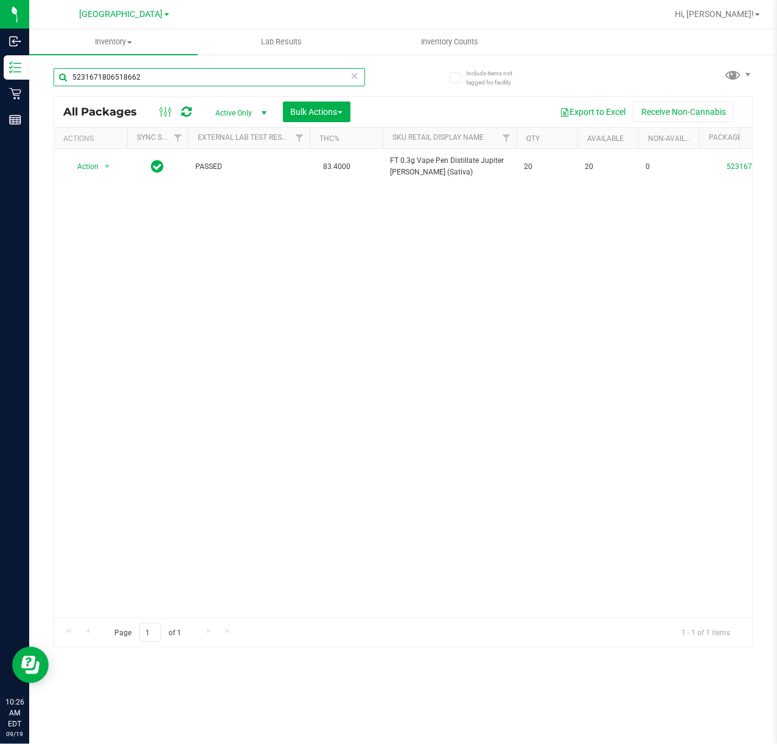
drag, startPoint x: 156, startPoint y: 71, endPoint x: -1, endPoint y: 71, distance: 157.5
click at [0, 71] on html "Inbound Inventory Retail Reports 10:26 AM EDT [DATE] 09/19 [GEOGRAPHIC_DATA] WC…" at bounding box center [388, 372] width 777 height 744
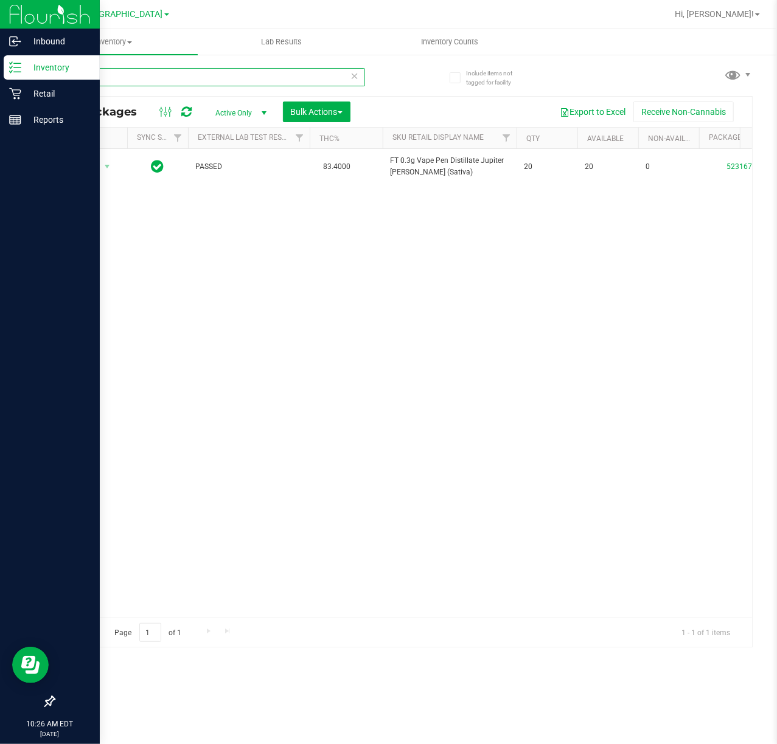
type input "trs"
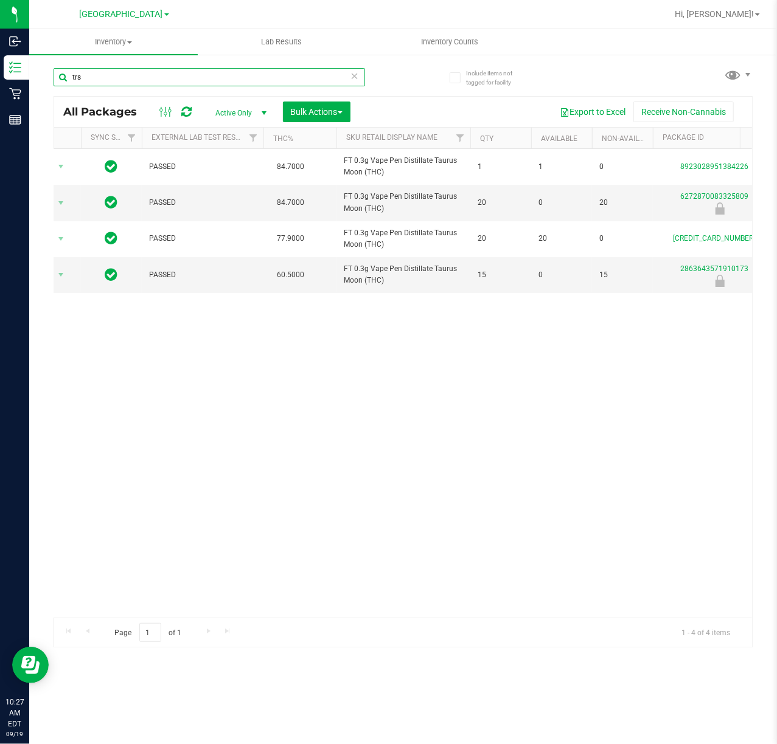
scroll to position [0, 122]
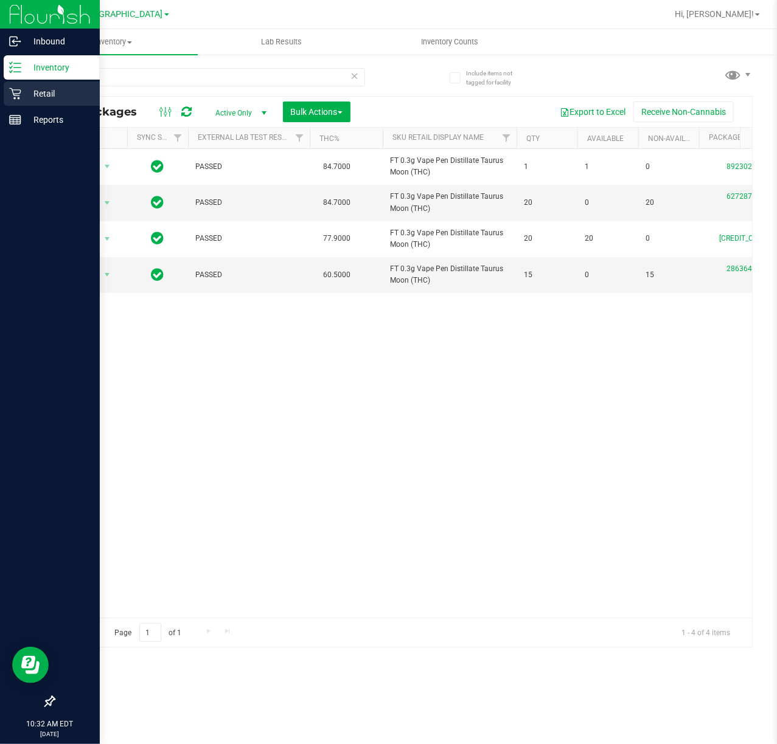
click at [44, 93] on p "Retail" at bounding box center [57, 93] width 73 height 15
